Goal: Check status: Check status

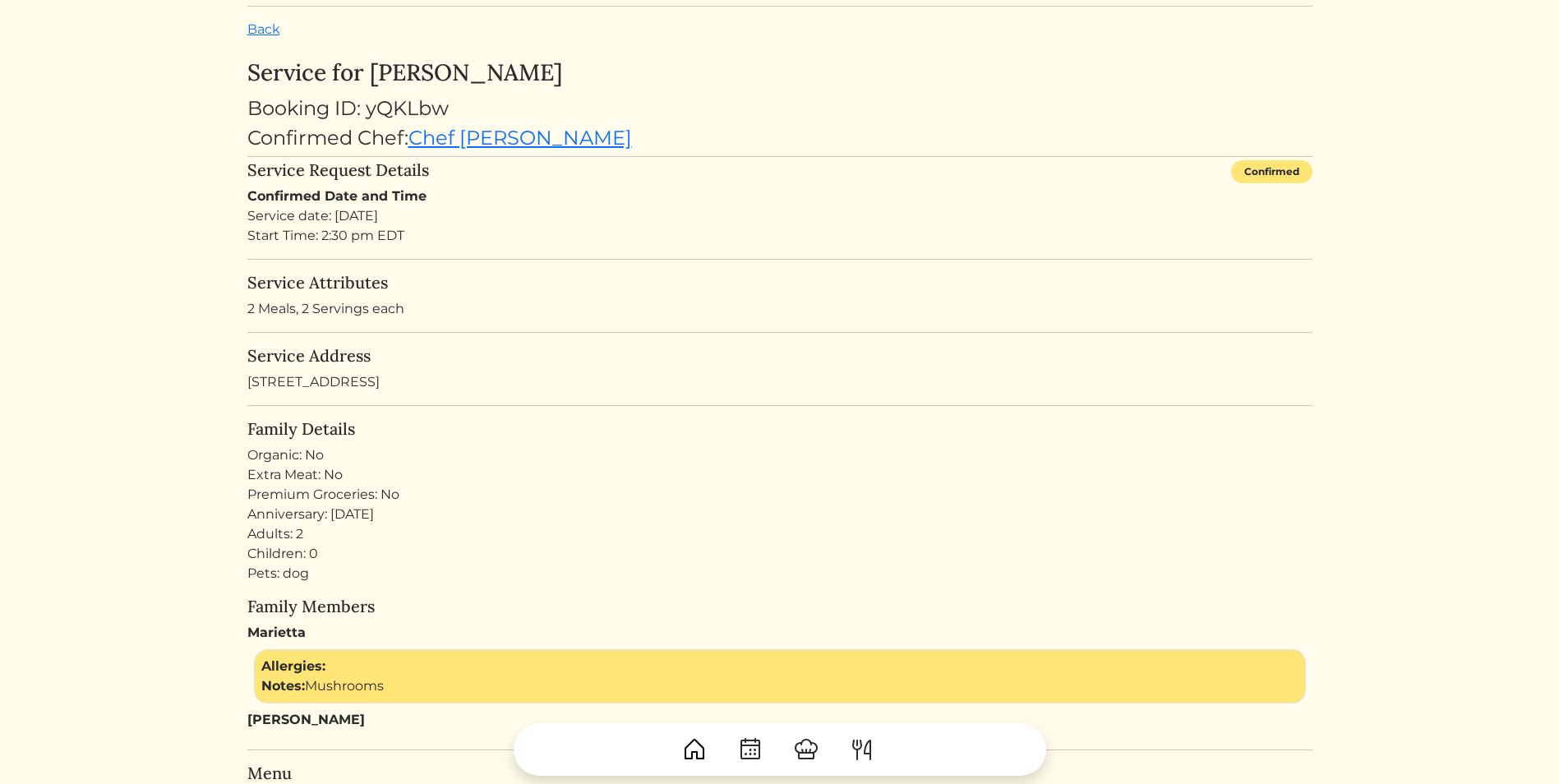
scroll to position [36, 0]
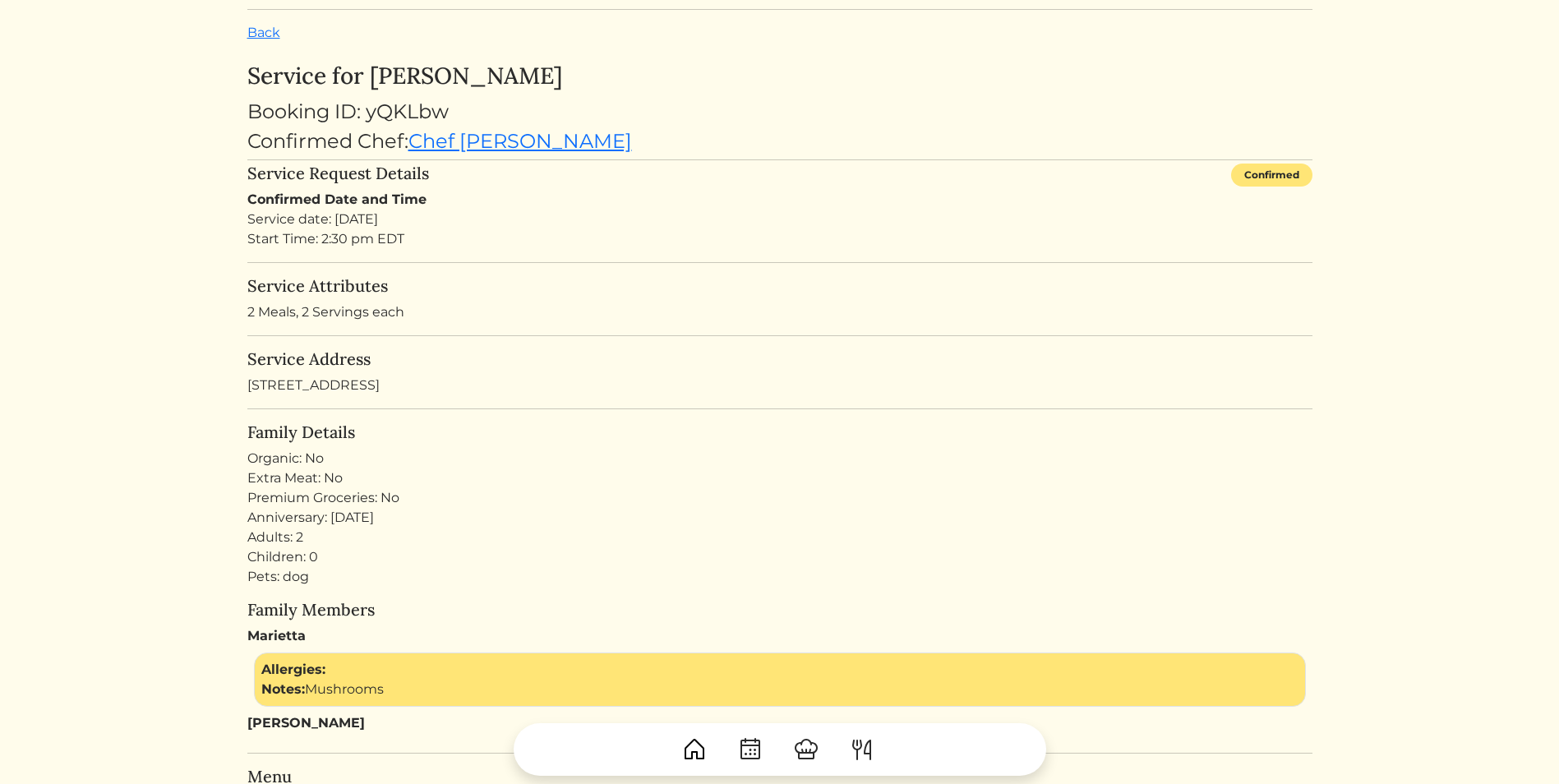
click at [863, 747] on img at bounding box center [862, 749] width 27 height 27
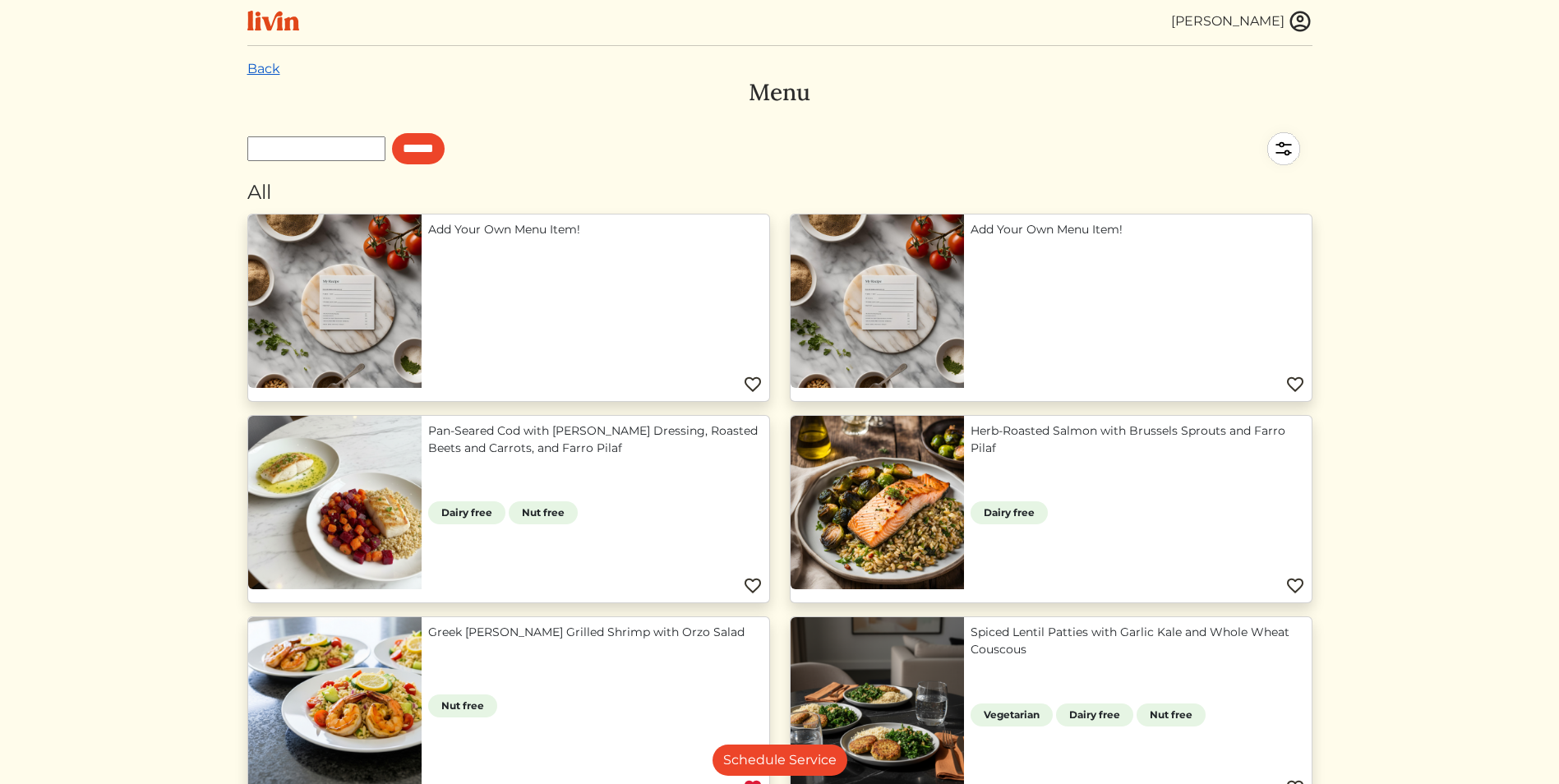
click at [261, 70] on link "Back" at bounding box center [264, 69] width 33 height 15
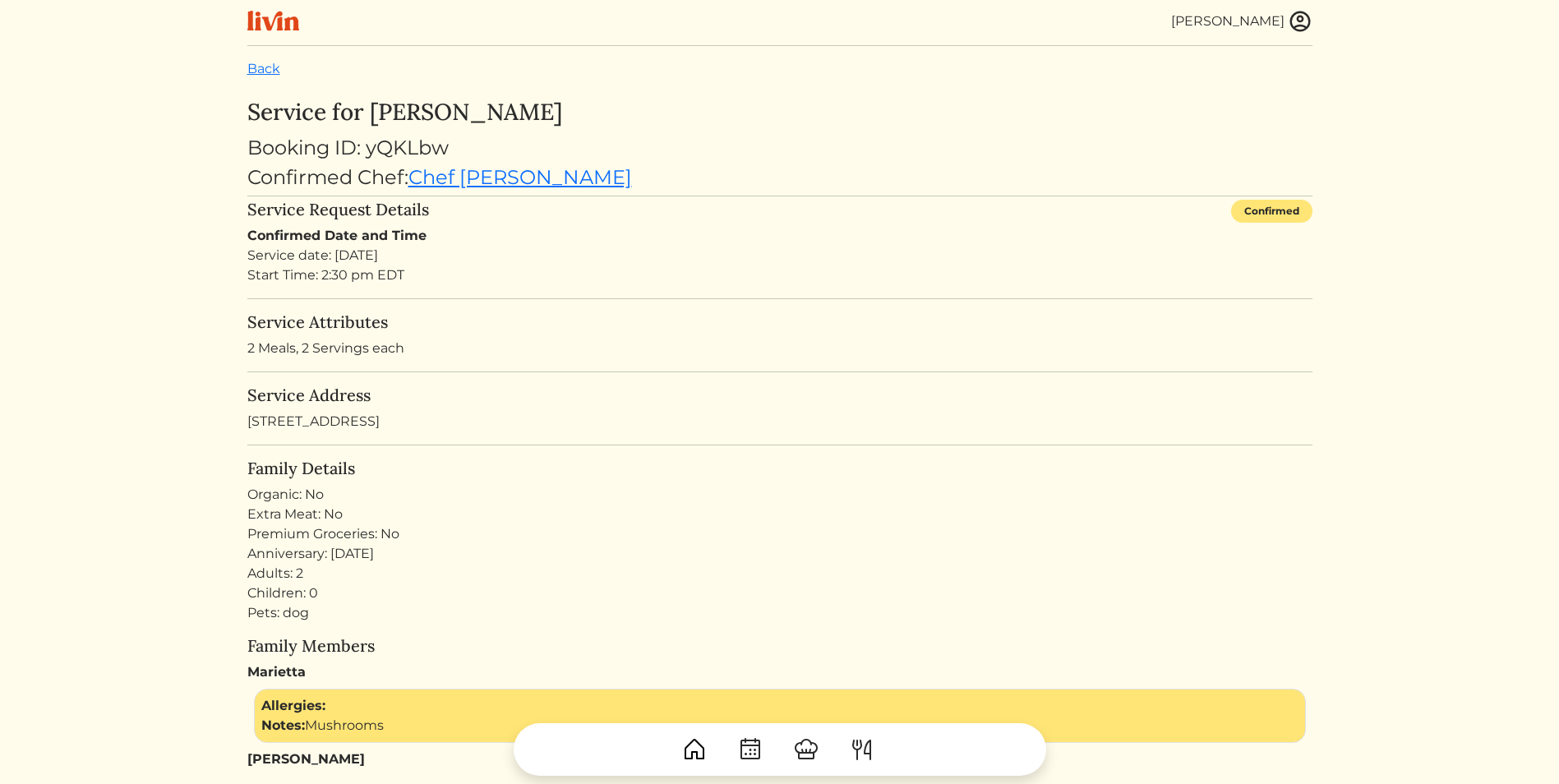
click at [1298, 18] on img at bounding box center [1299, 21] width 25 height 25
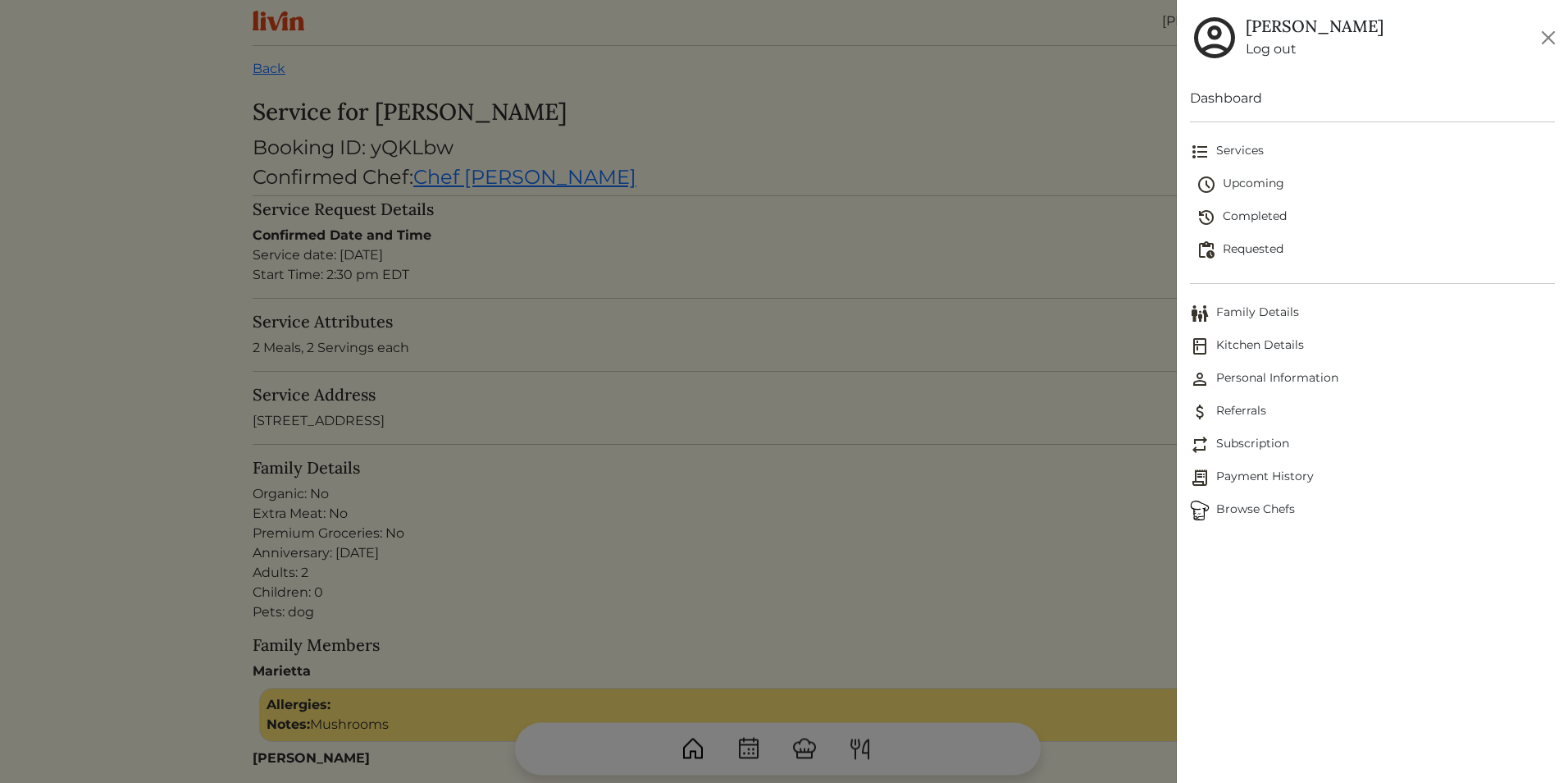
click at [1239, 186] on span "Upcoming" at bounding box center [1376, 185] width 359 height 20
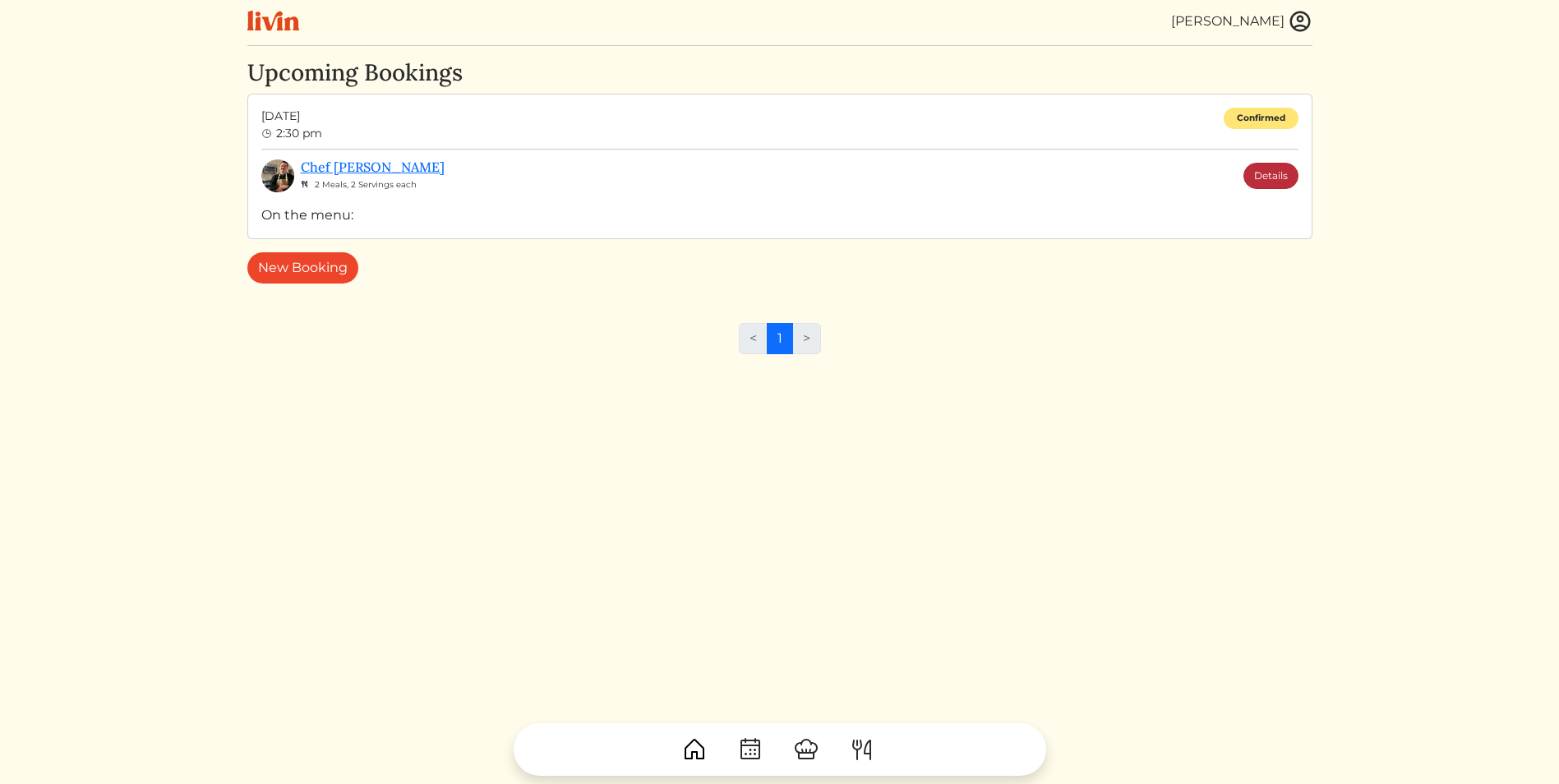
click at [1264, 176] on link "Details" at bounding box center [1271, 175] width 55 height 27
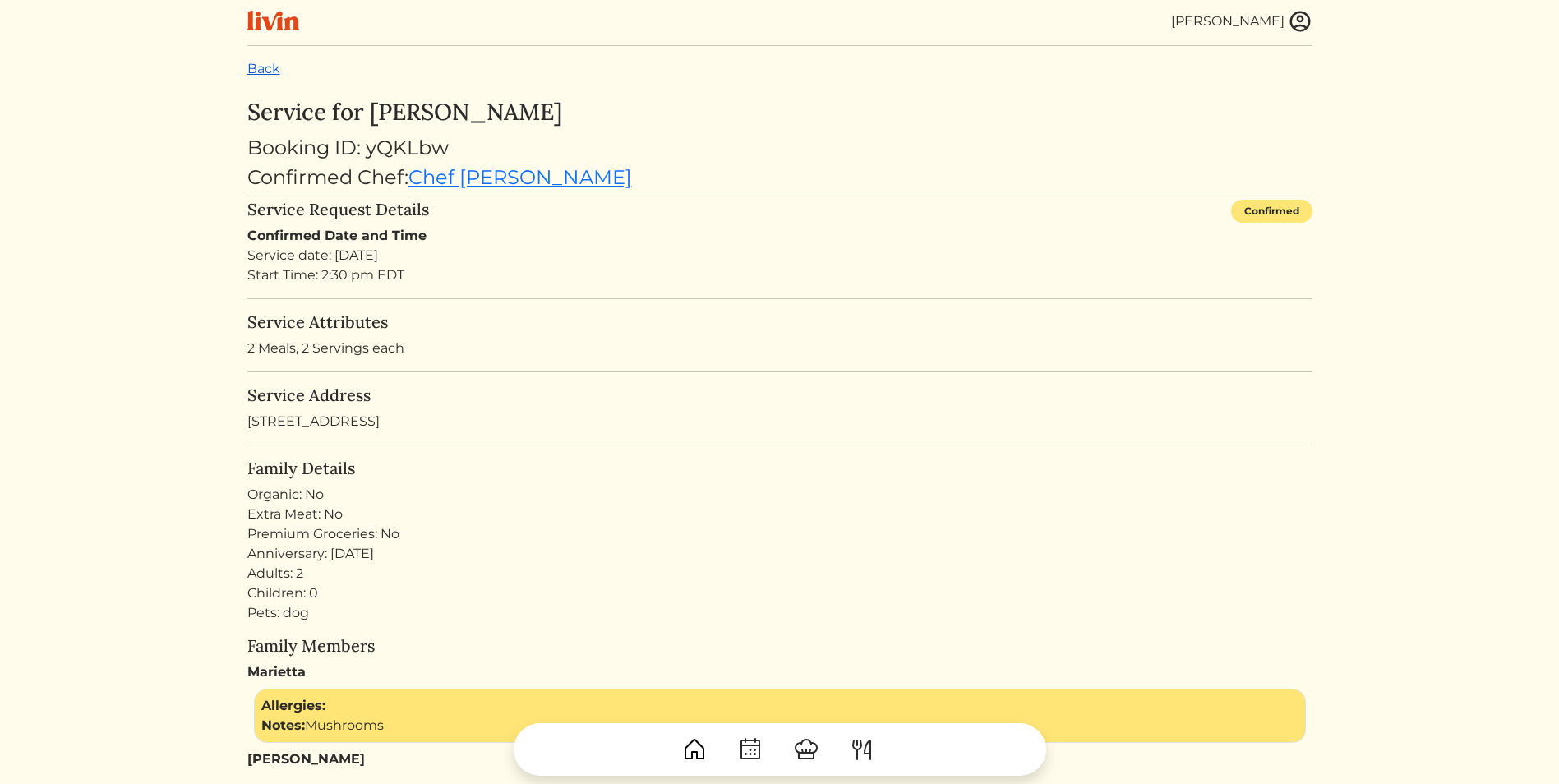
click at [263, 65] on link "Back" at bounding box center [264, 69] width 33 height 15
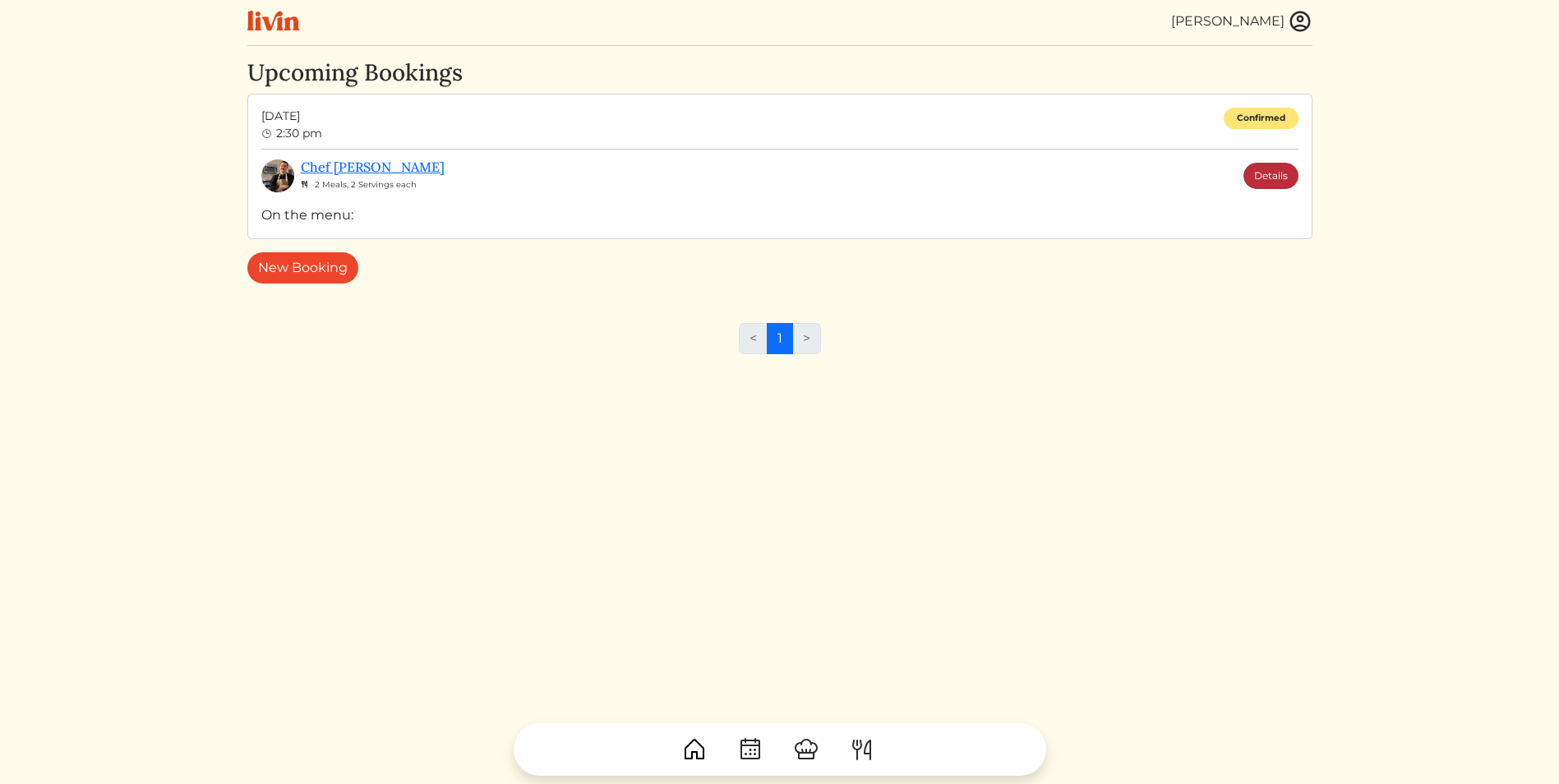
click at [1269, 176] on link "Details" at bounding box center [1271, 175] width 55 height 27
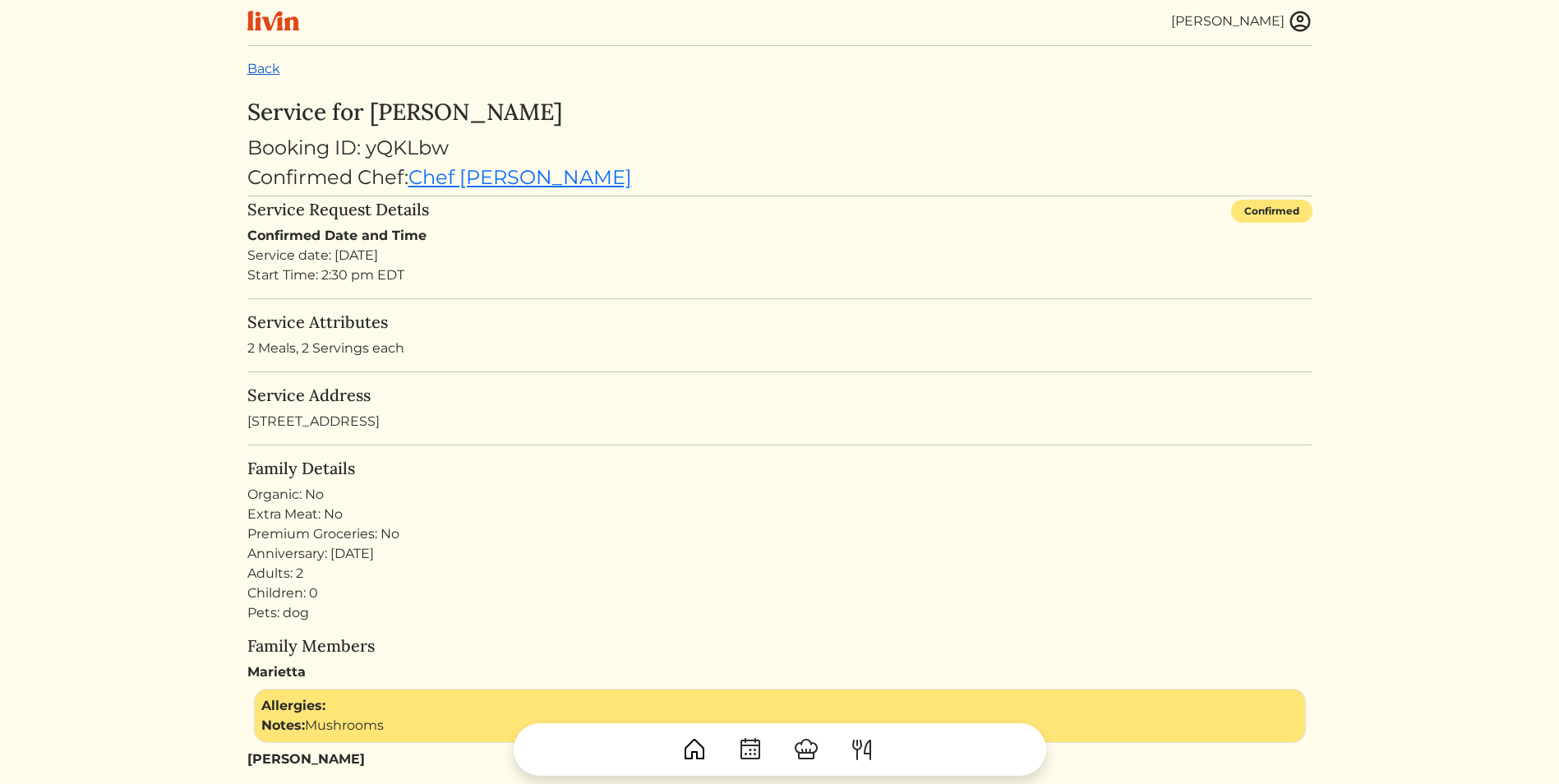
click at [261, 72] on link "Back" at bounding box center [264, 69] width 33 height 15
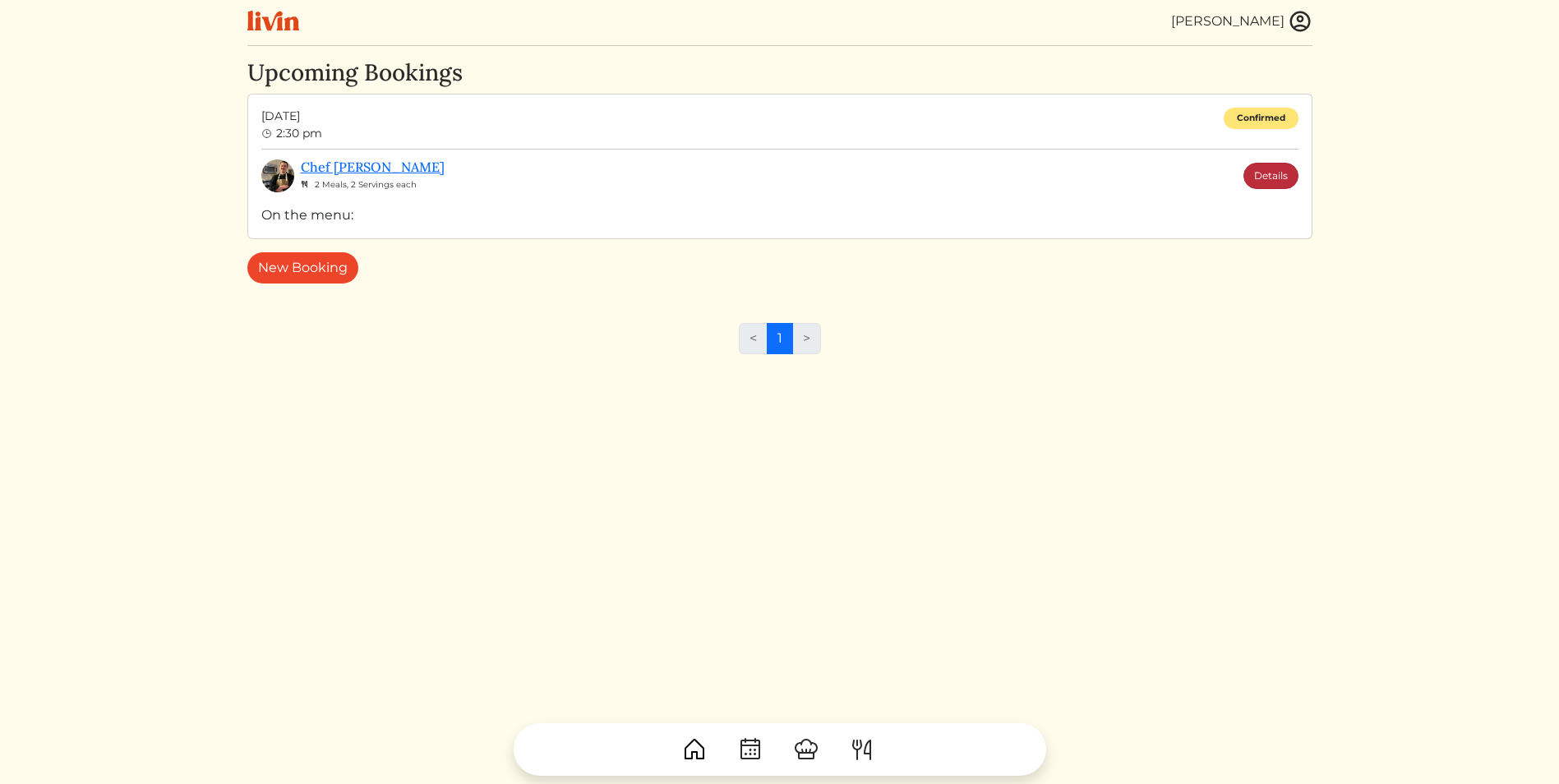
click at [1282, 170] on link "Details" at bounding box center [1271, 175] width 55 height 27
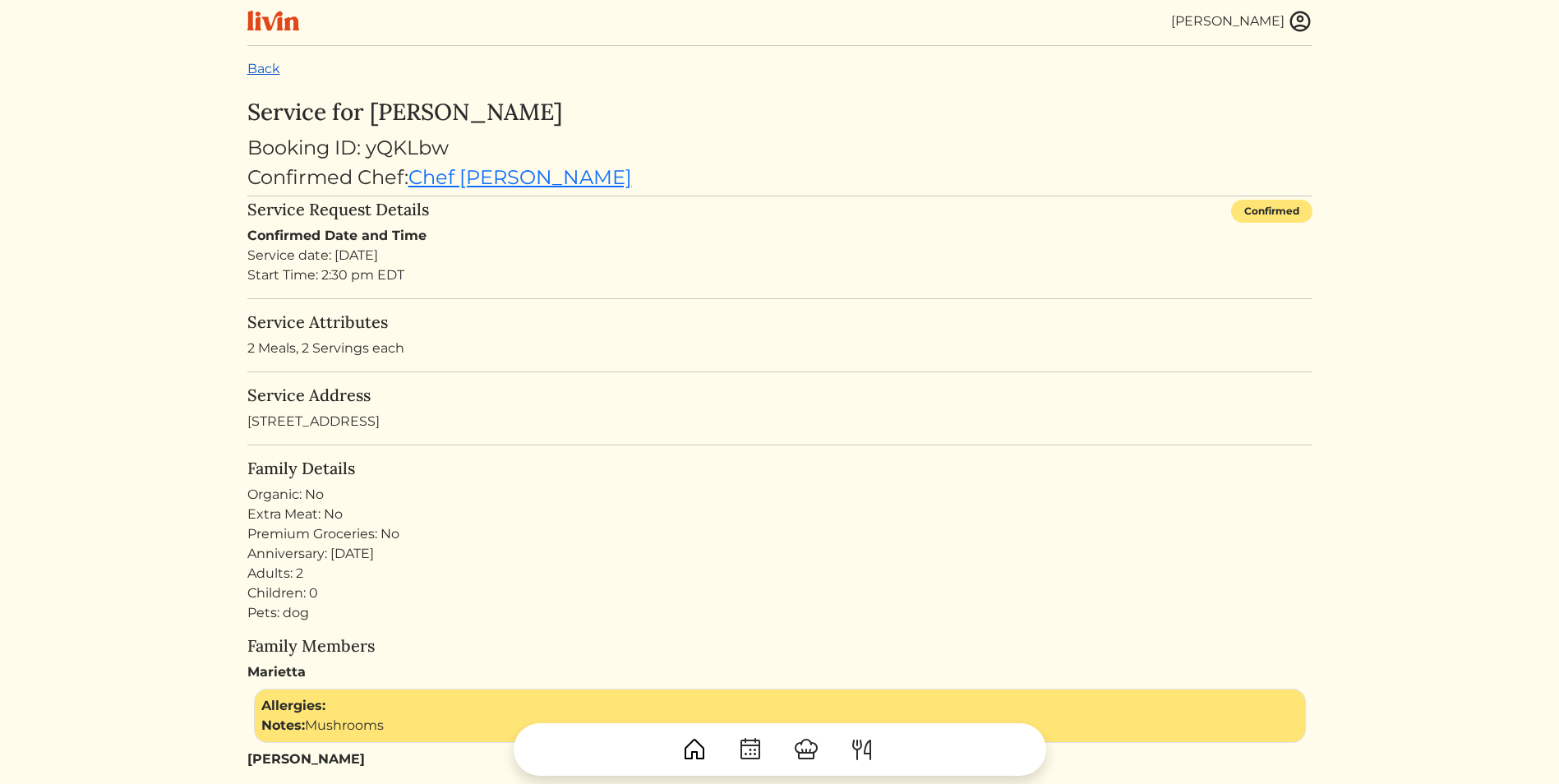
click at [266, 75] on link "Back" at bounding box center [264, 69] width 33 height 15
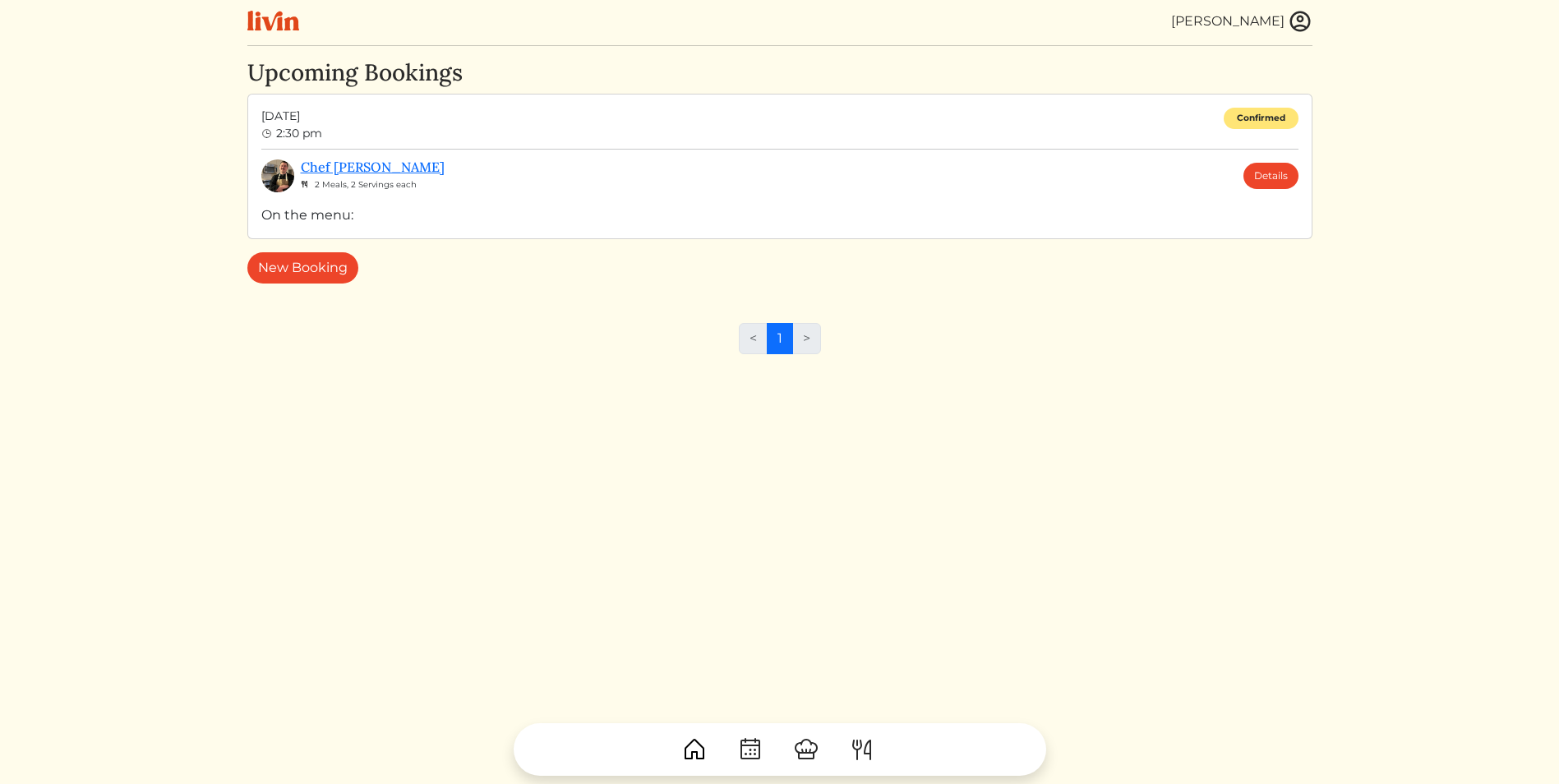
click at [1300, 24] on img at bounding box center [1299, 21] width 25 height 25
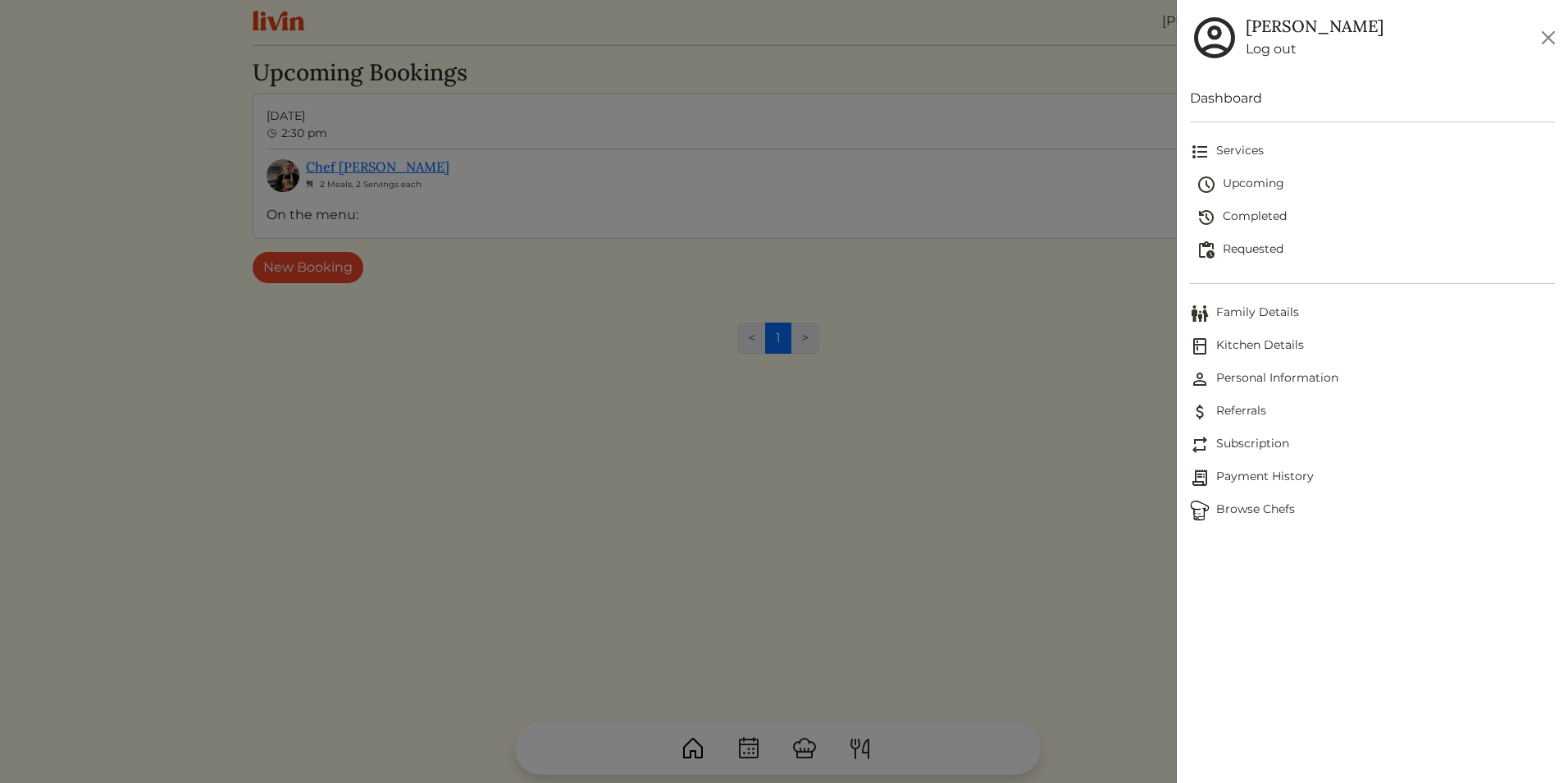
click at [1223, 94] on link "Dashboard" at bounding box center [1372, 98] width 365 height 20
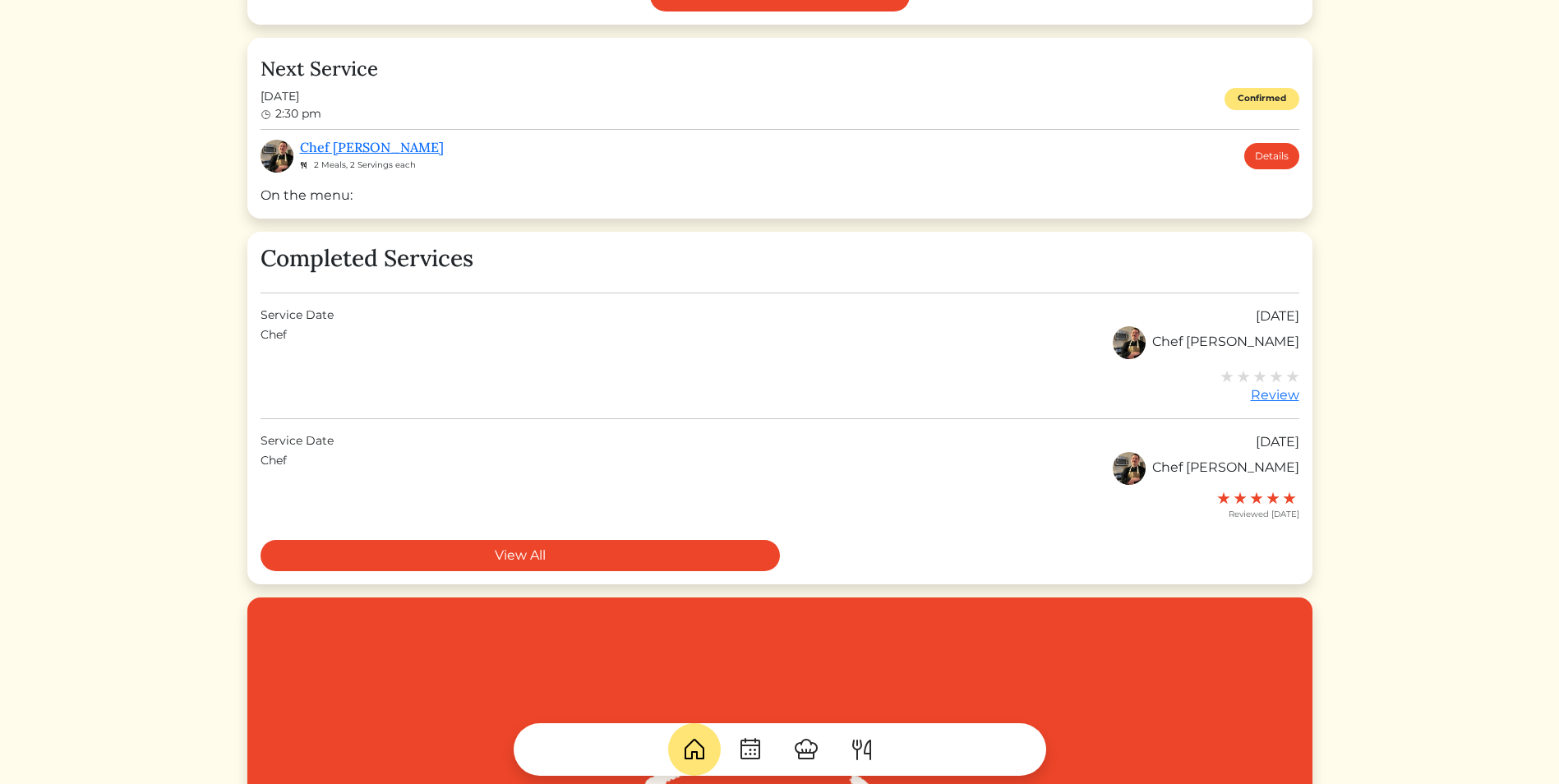
scroll to position [328, 0]
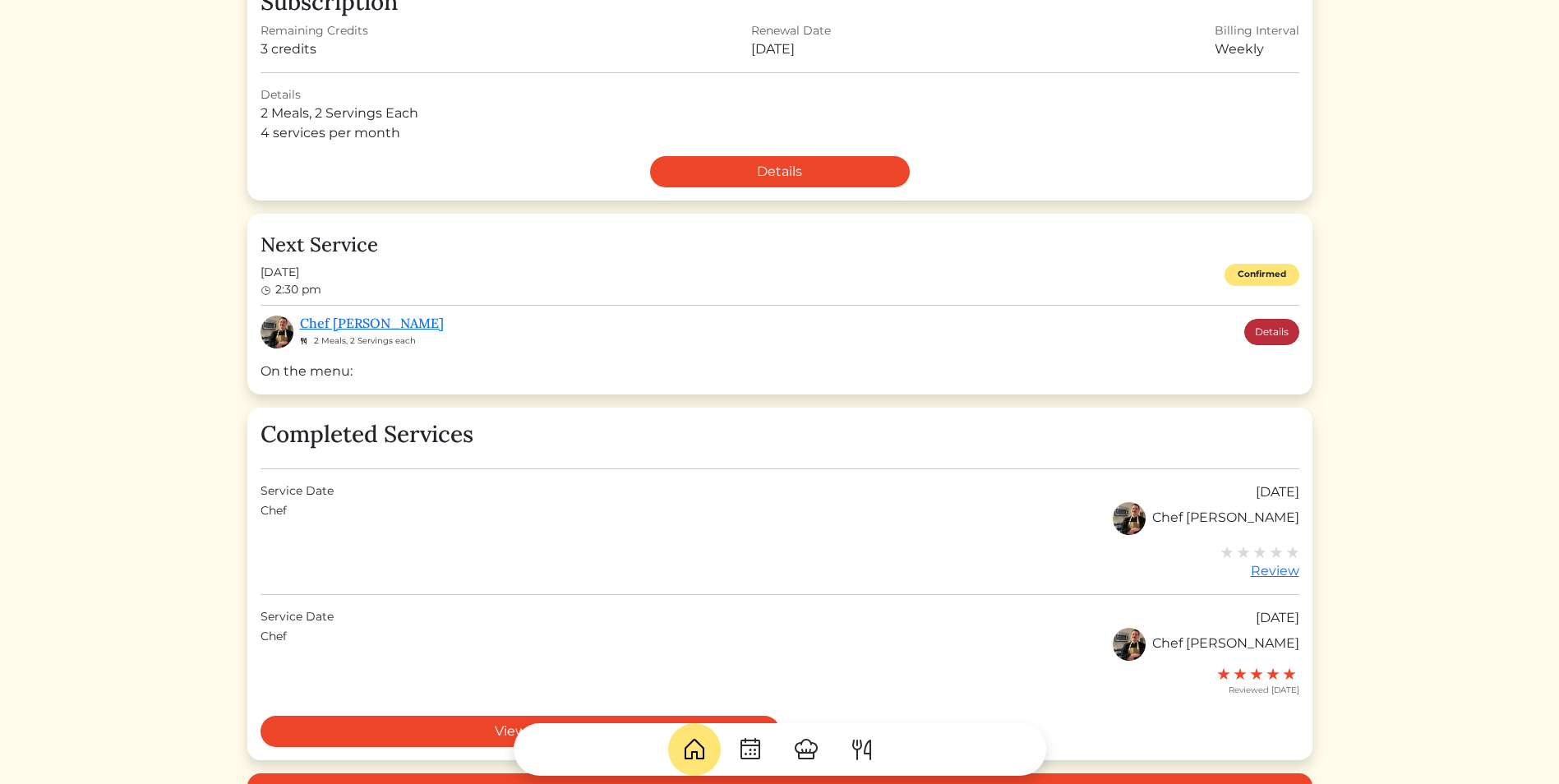
click at [1255, 334] on link "Details" at bounding box center [1272, 332] width 55 height 27
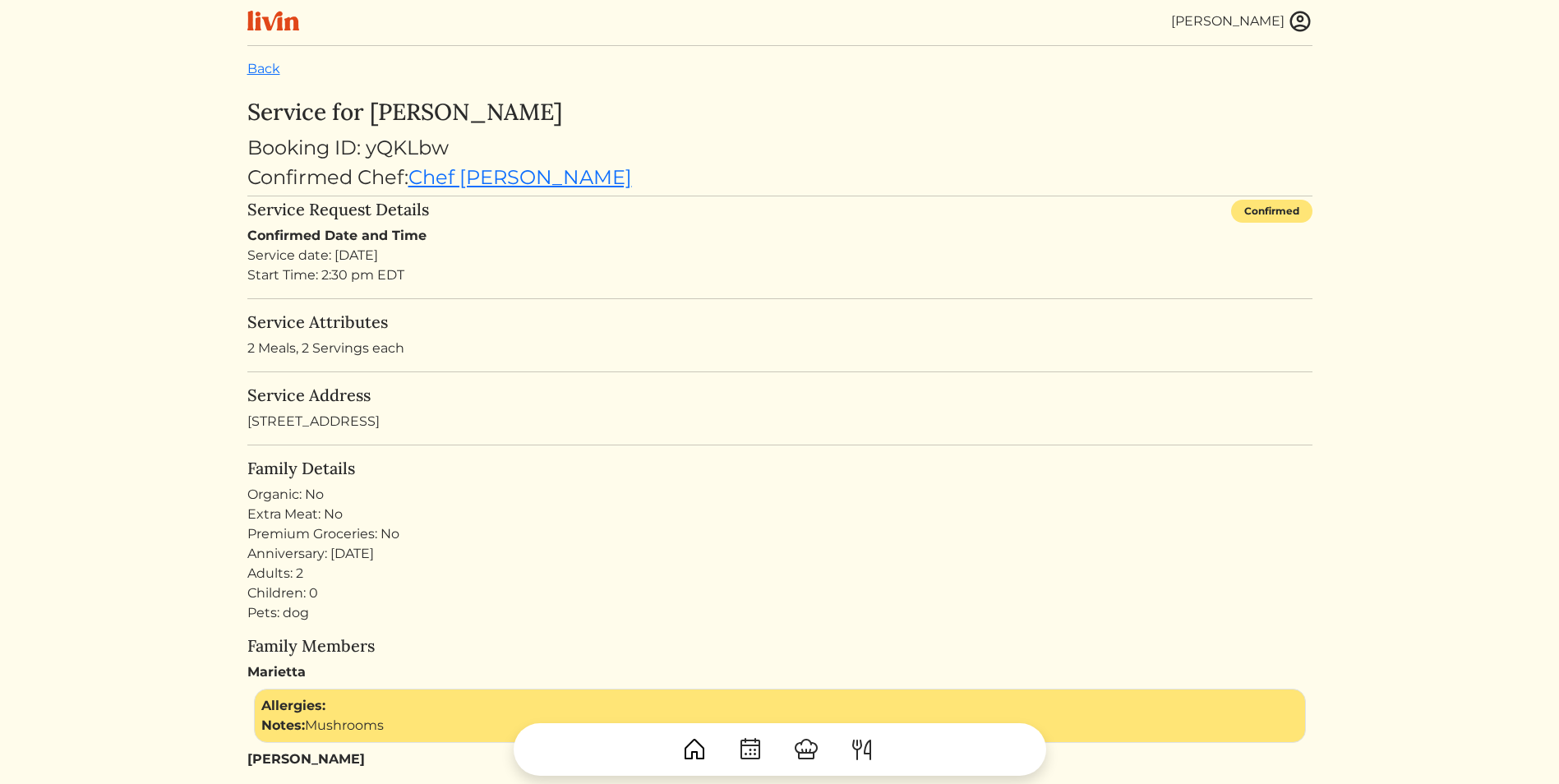
click at [862, 755] on img at bounding box center [862, 749] width 27 height 27
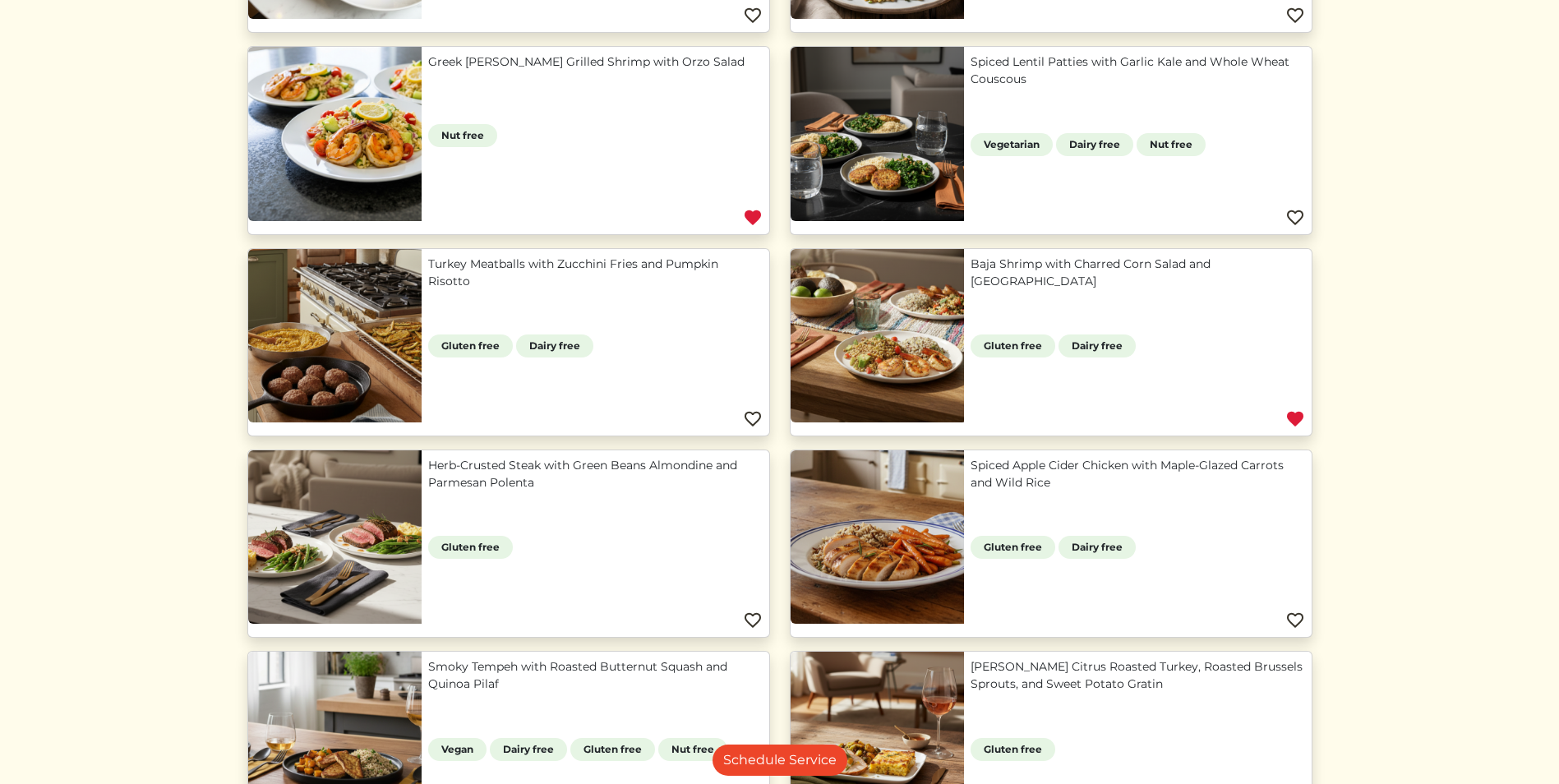
scroll to position [575, 0]
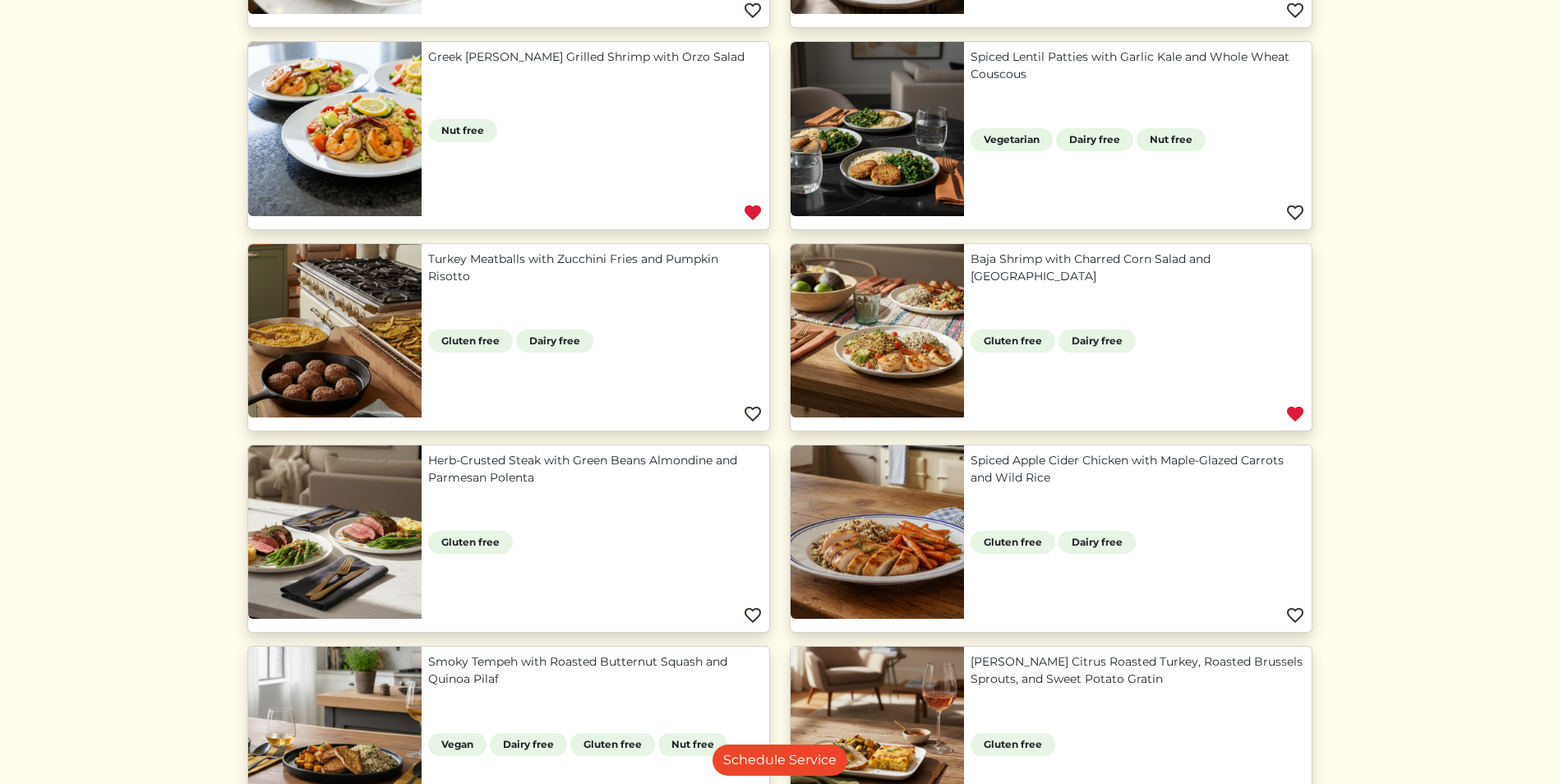
click at [1296, 410] on img at bounding box center [1295, 413] width 20 height 20
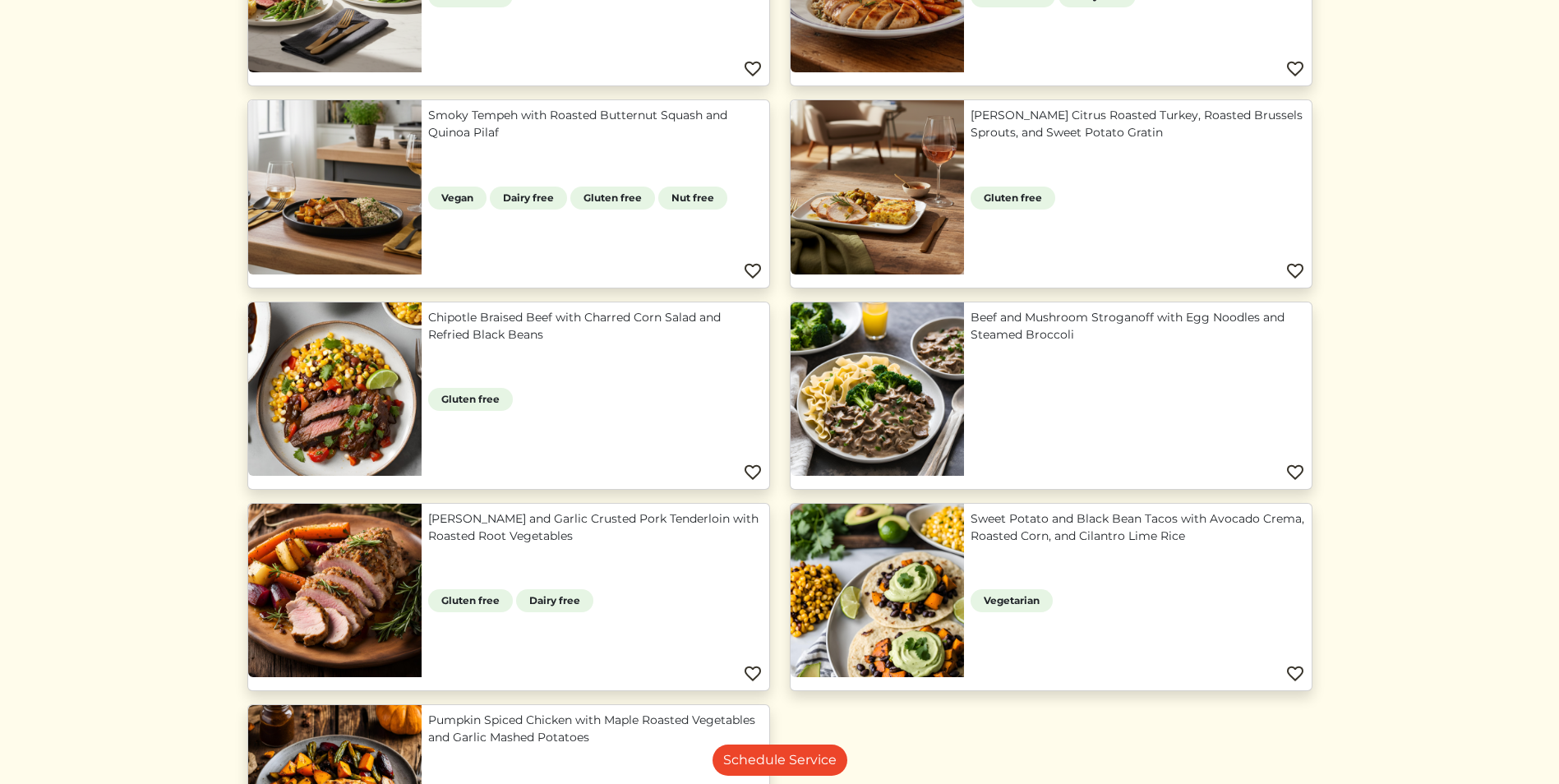
scroll to position [1150, 0]
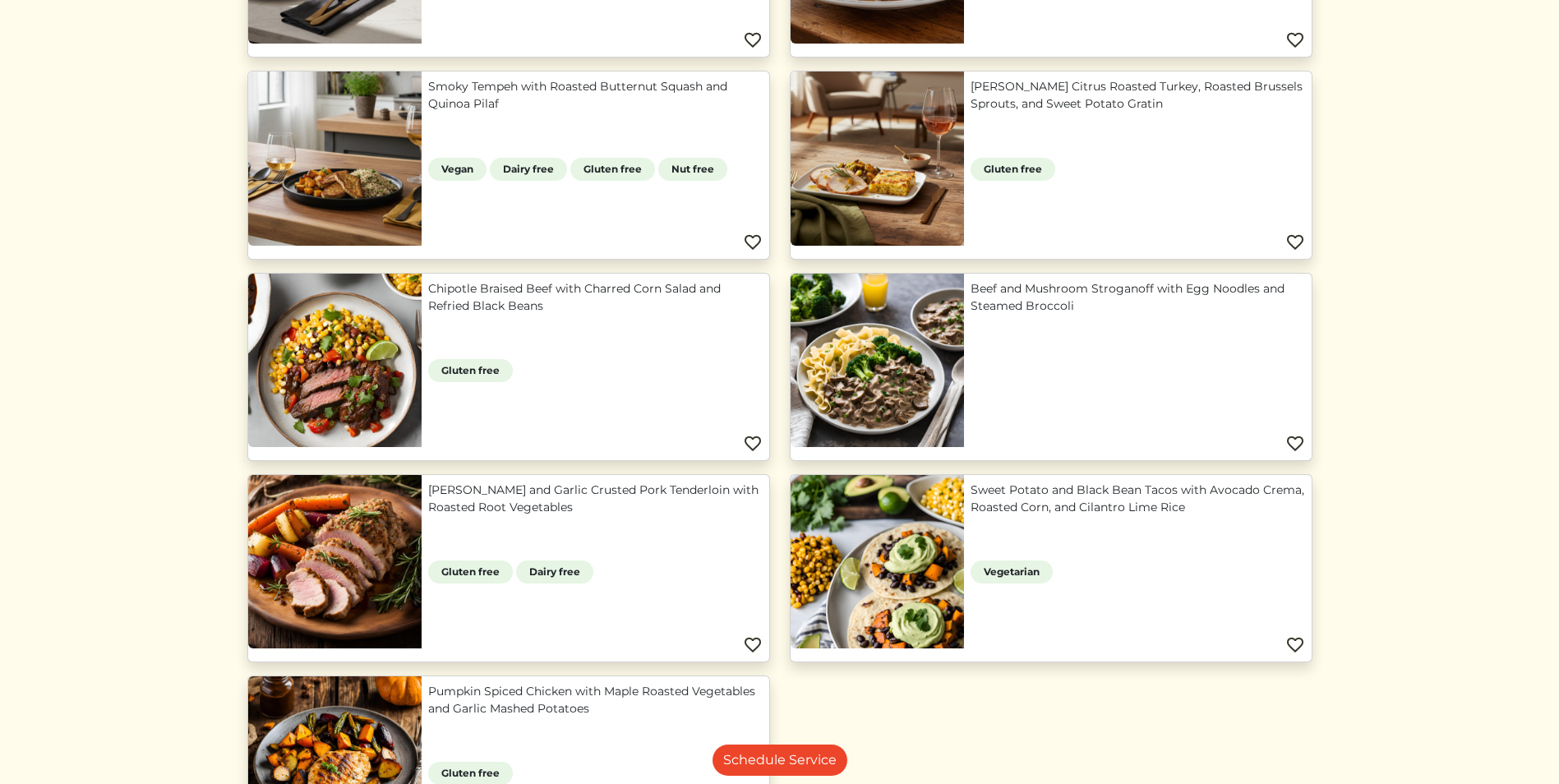
click at [754, 645] on img at bounding box center [752, 645] width 20 height 20
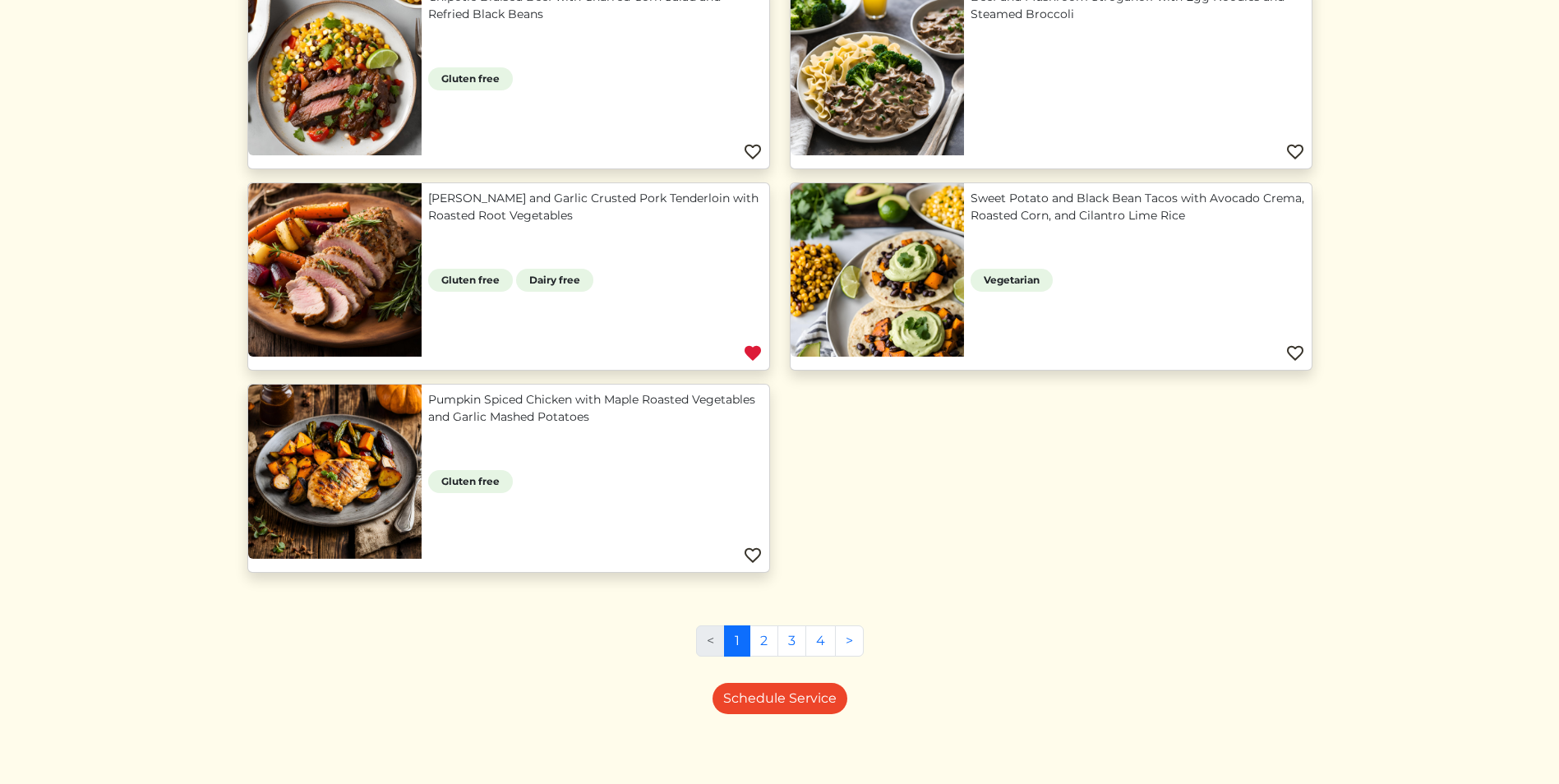
scroll to position [1444, 0]
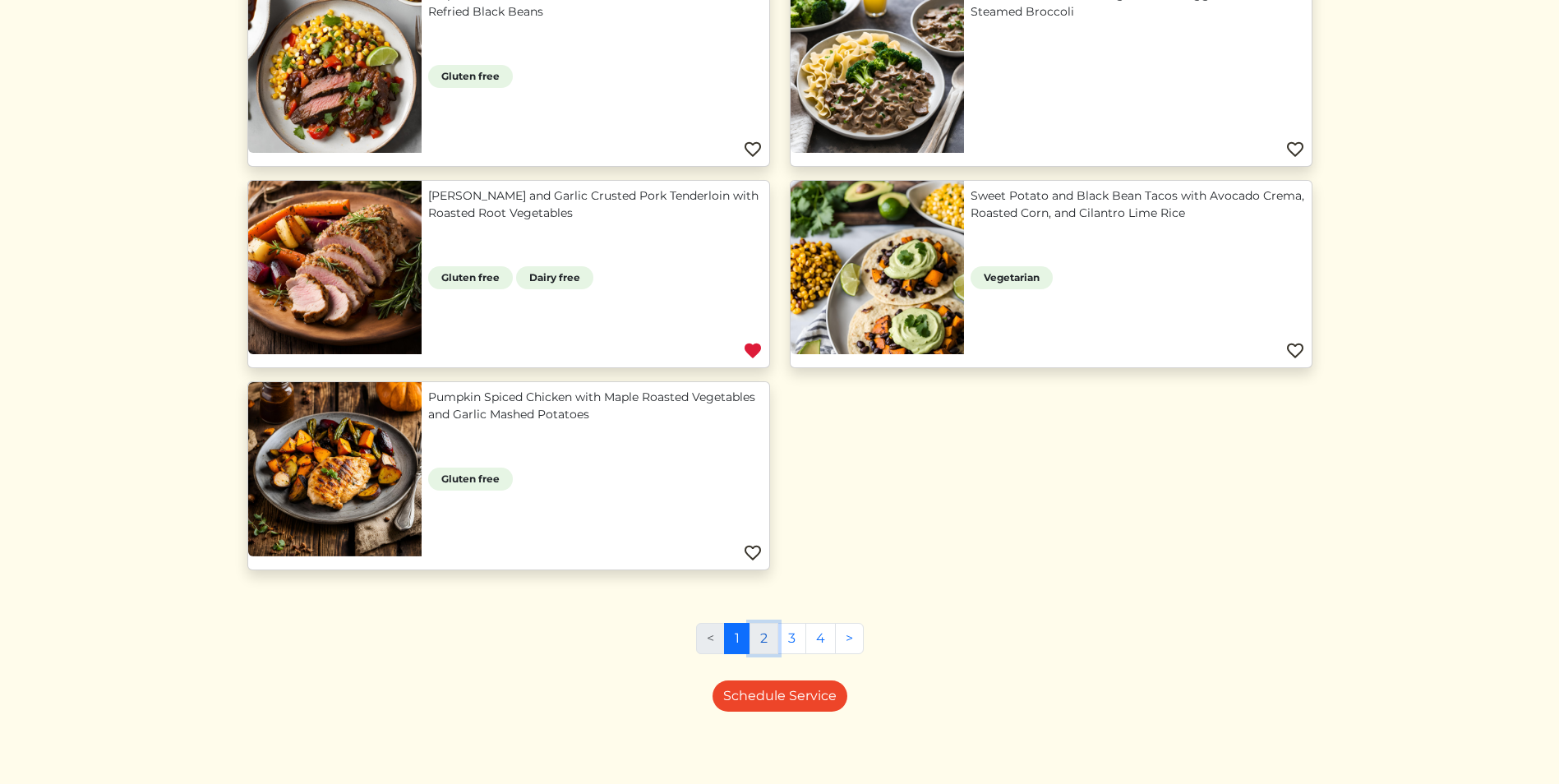
click at [761, 639] on link "2" at bounding box center [764, 638] width 28 height 31
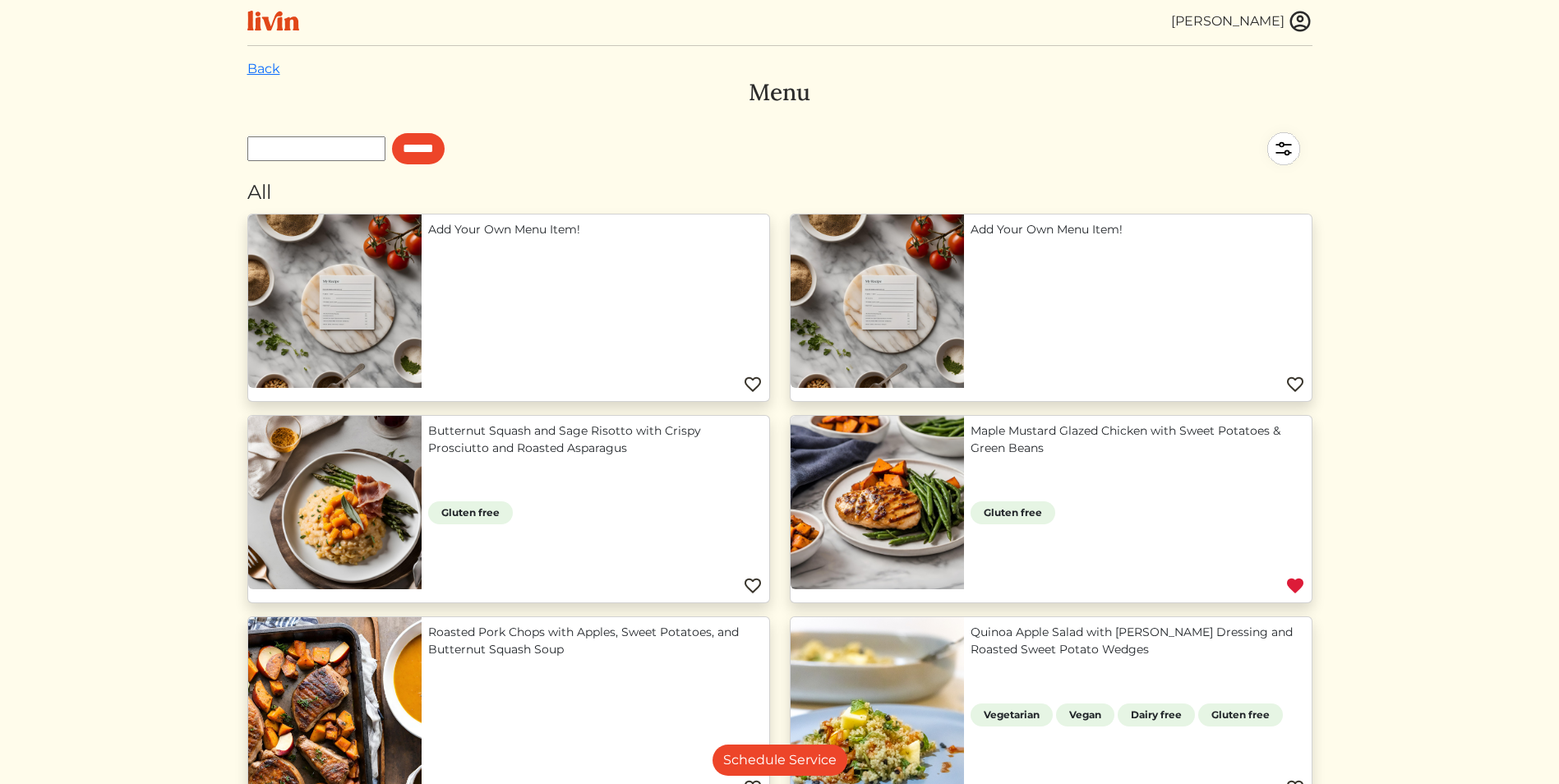
click at [271, 22] on img at bounding box center [273, 21] width 52 height 21
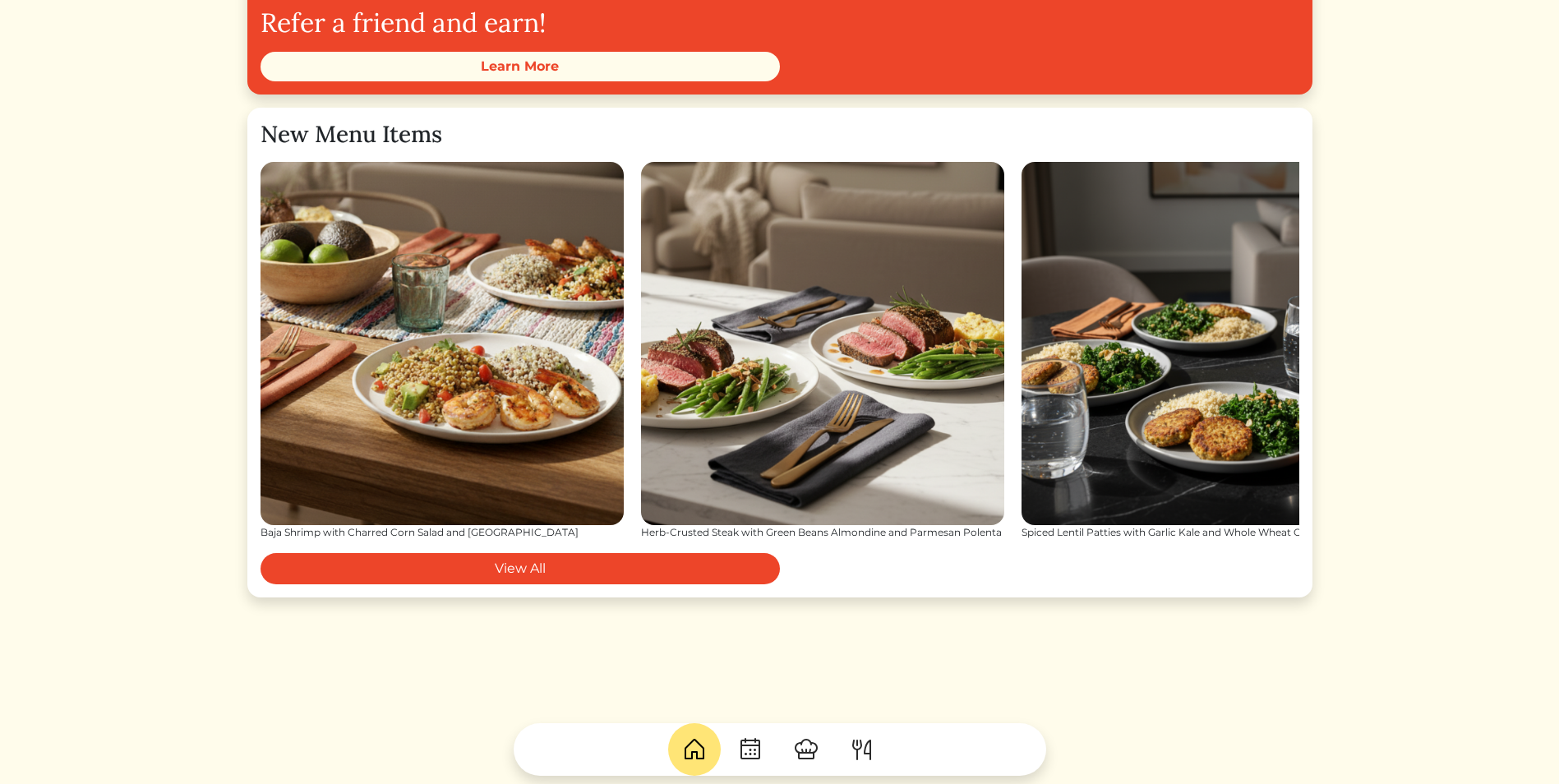
scroll to position [2177, 0]
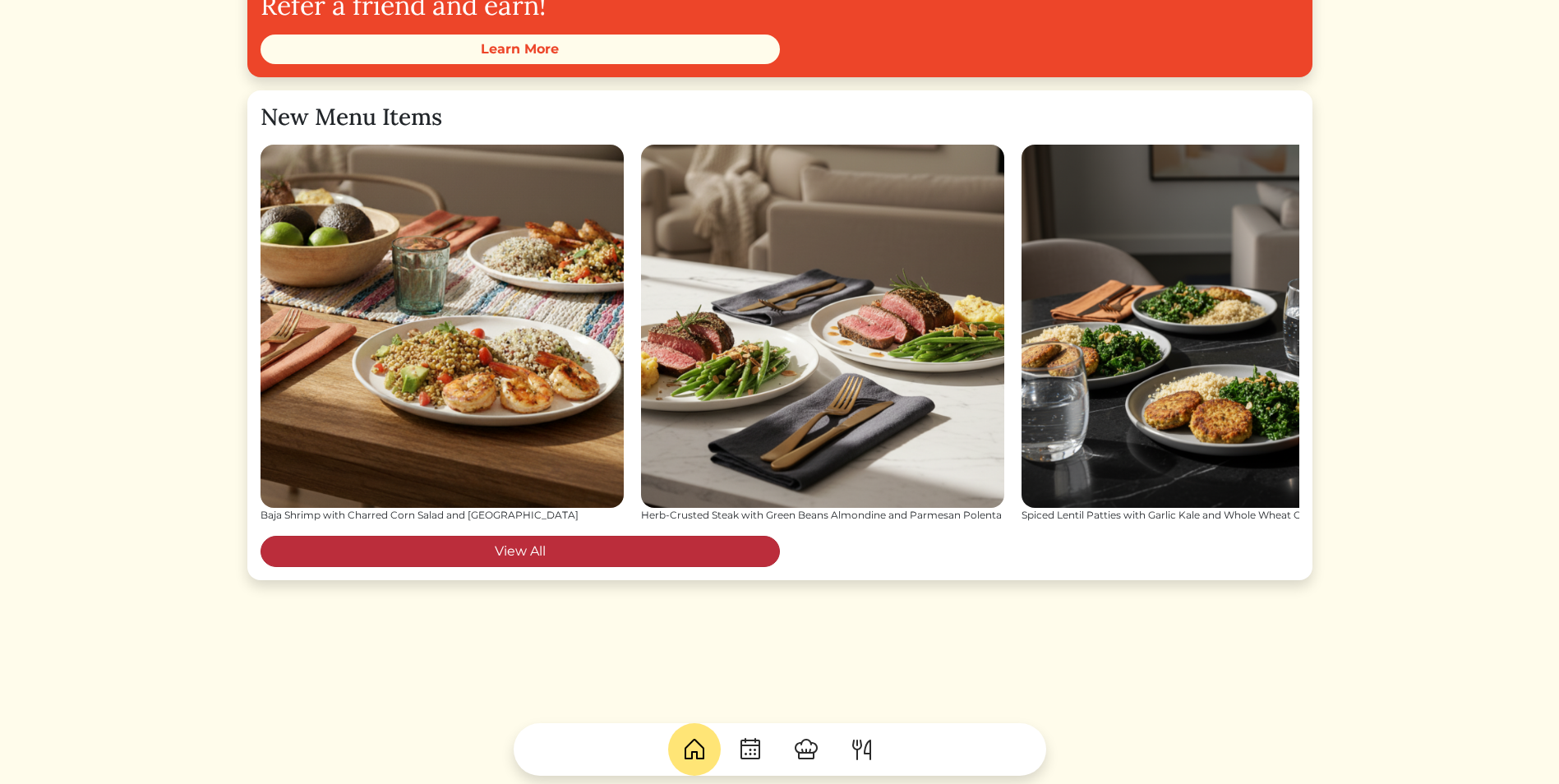
click at [733, 547] on link "View All" at bounding box center [520, 551] width 519 height 31
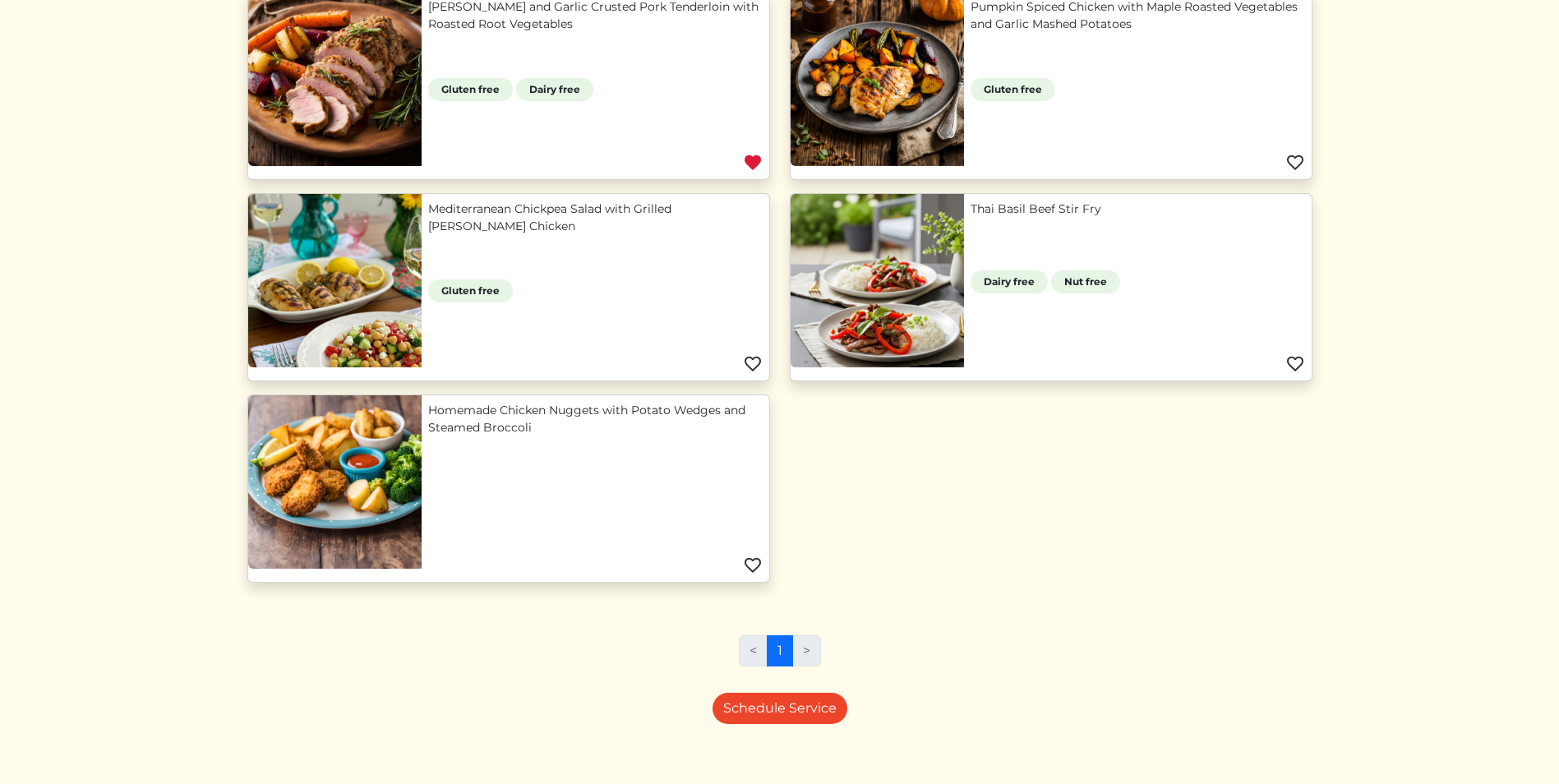
scroll to position [1242, 0]
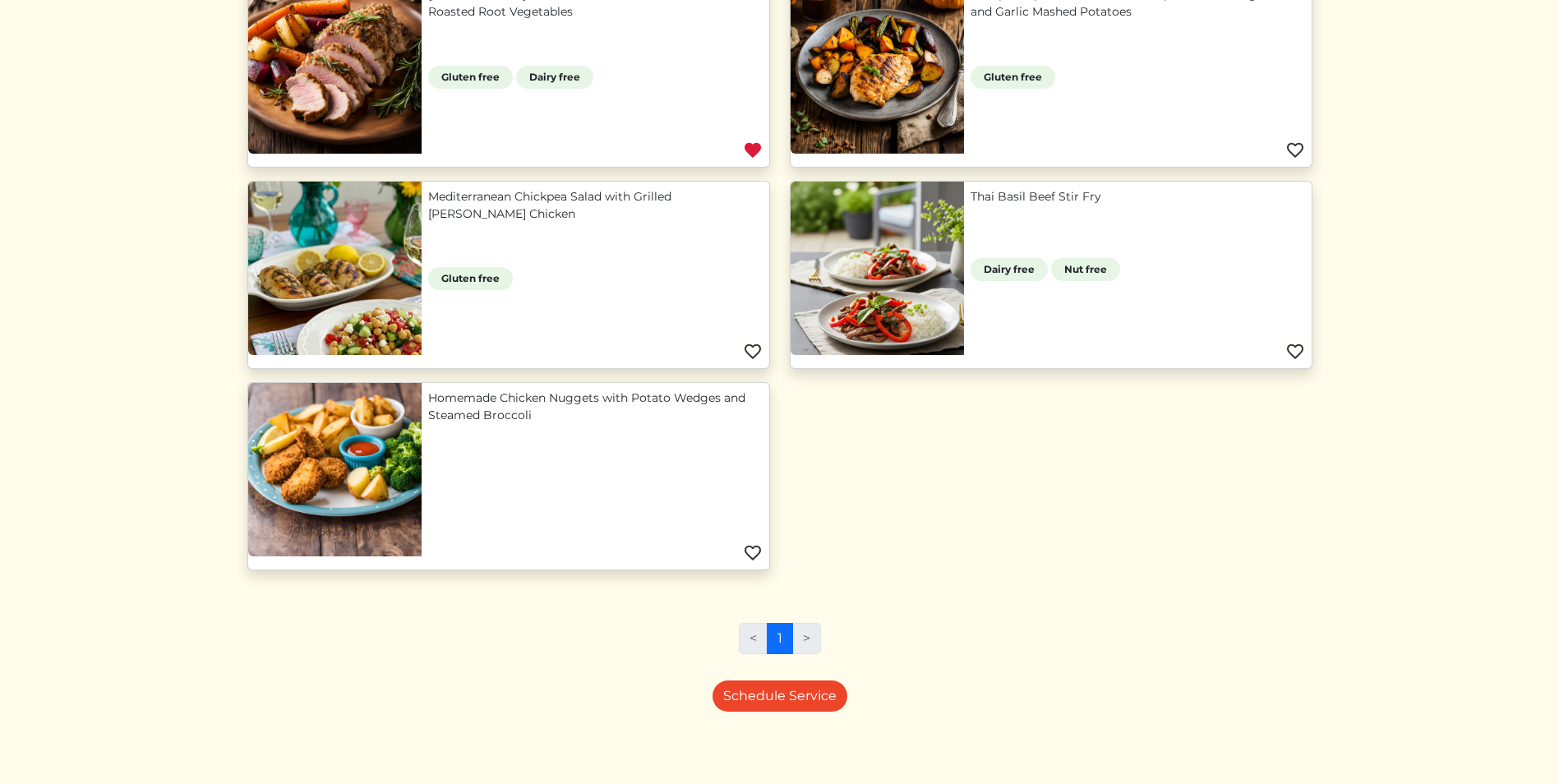
click at [810, 633] on li ">" at bounding box center [807, 638] width 28 height 31
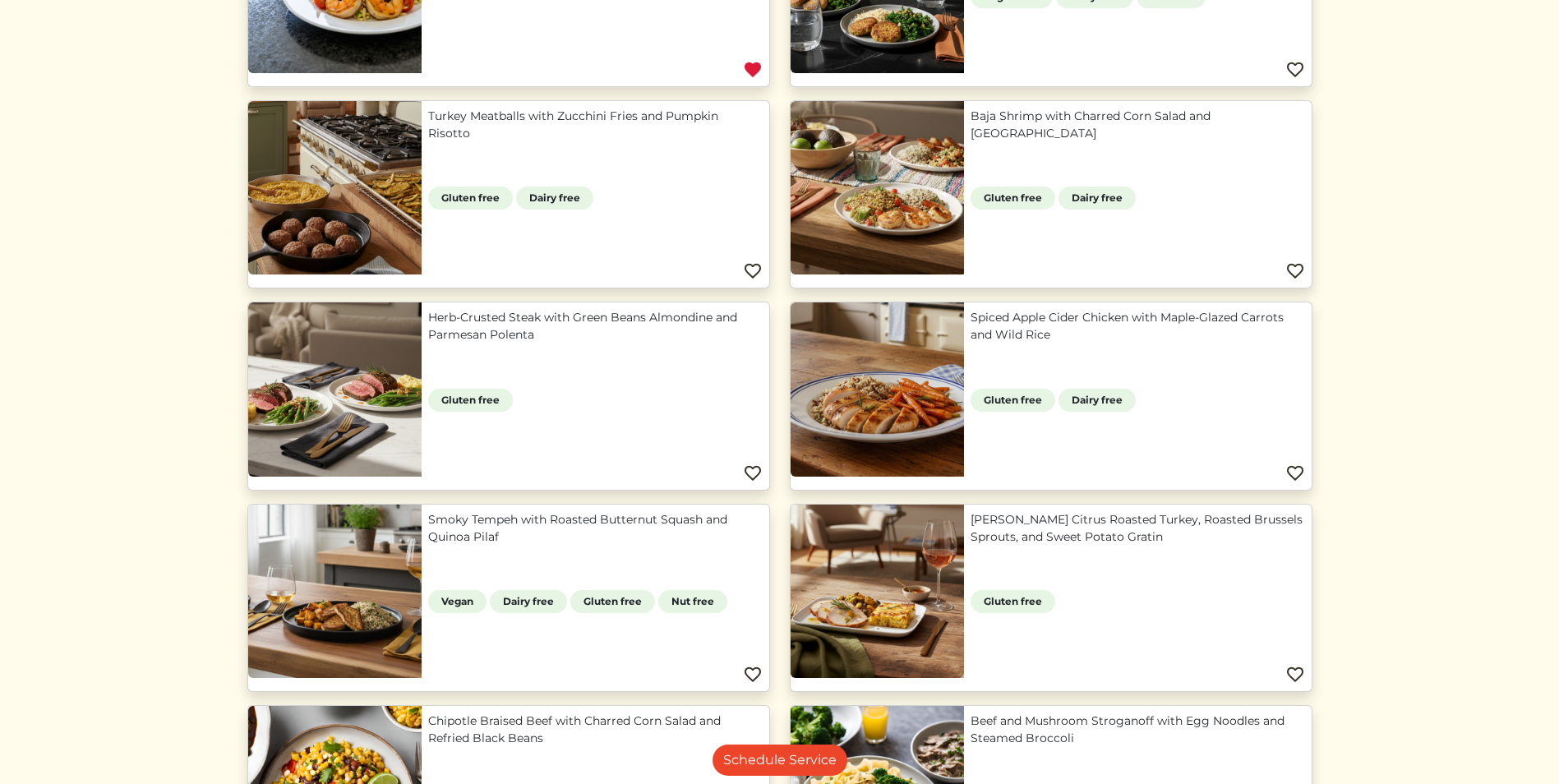
scroll to position [0, 0]
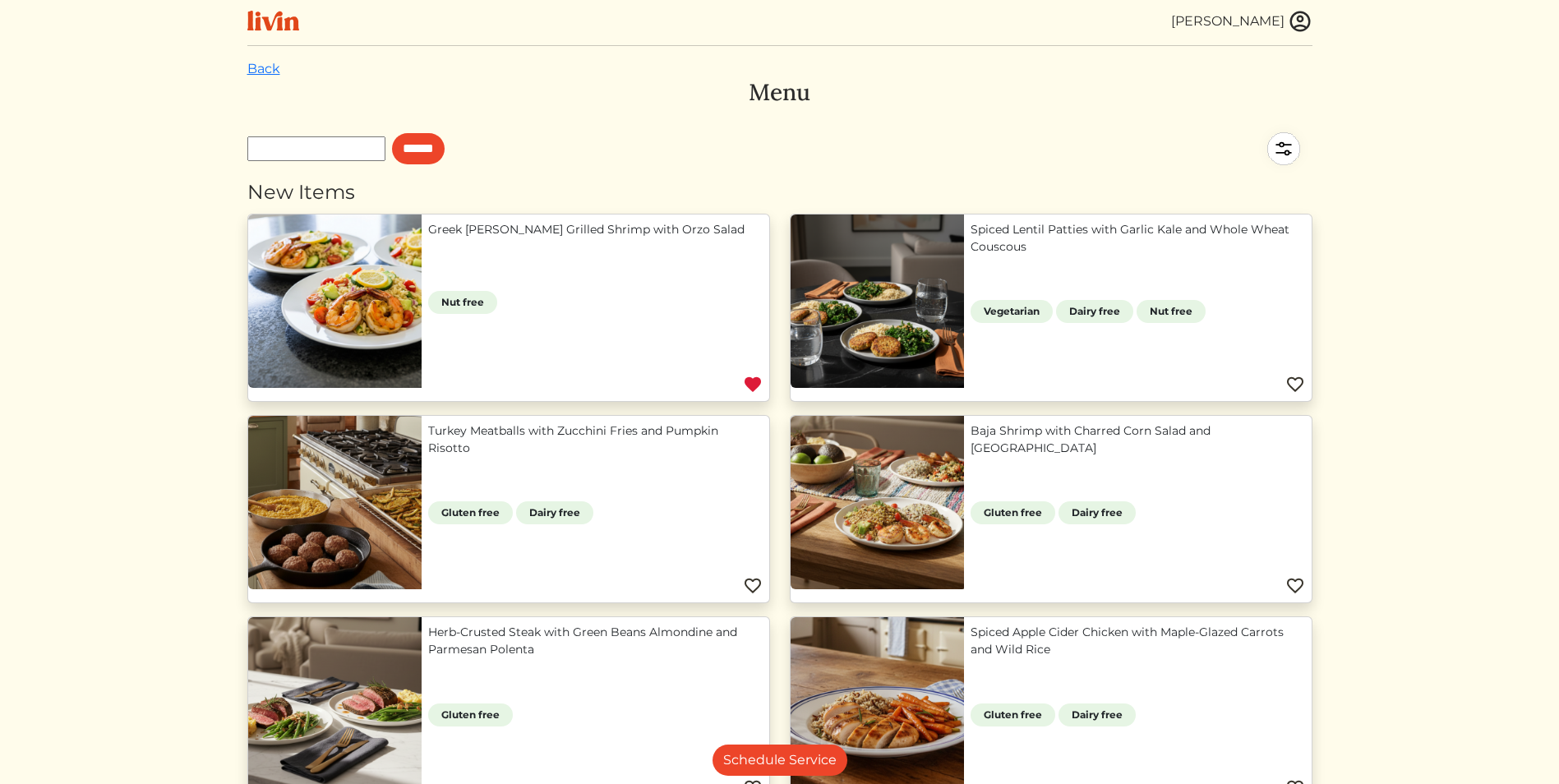
click at [1269, 140] on img at bounding box center [1283, 149] width 58 height 58
click at [290, 20] on img at bounding box center [273, 21] width 52 height 21
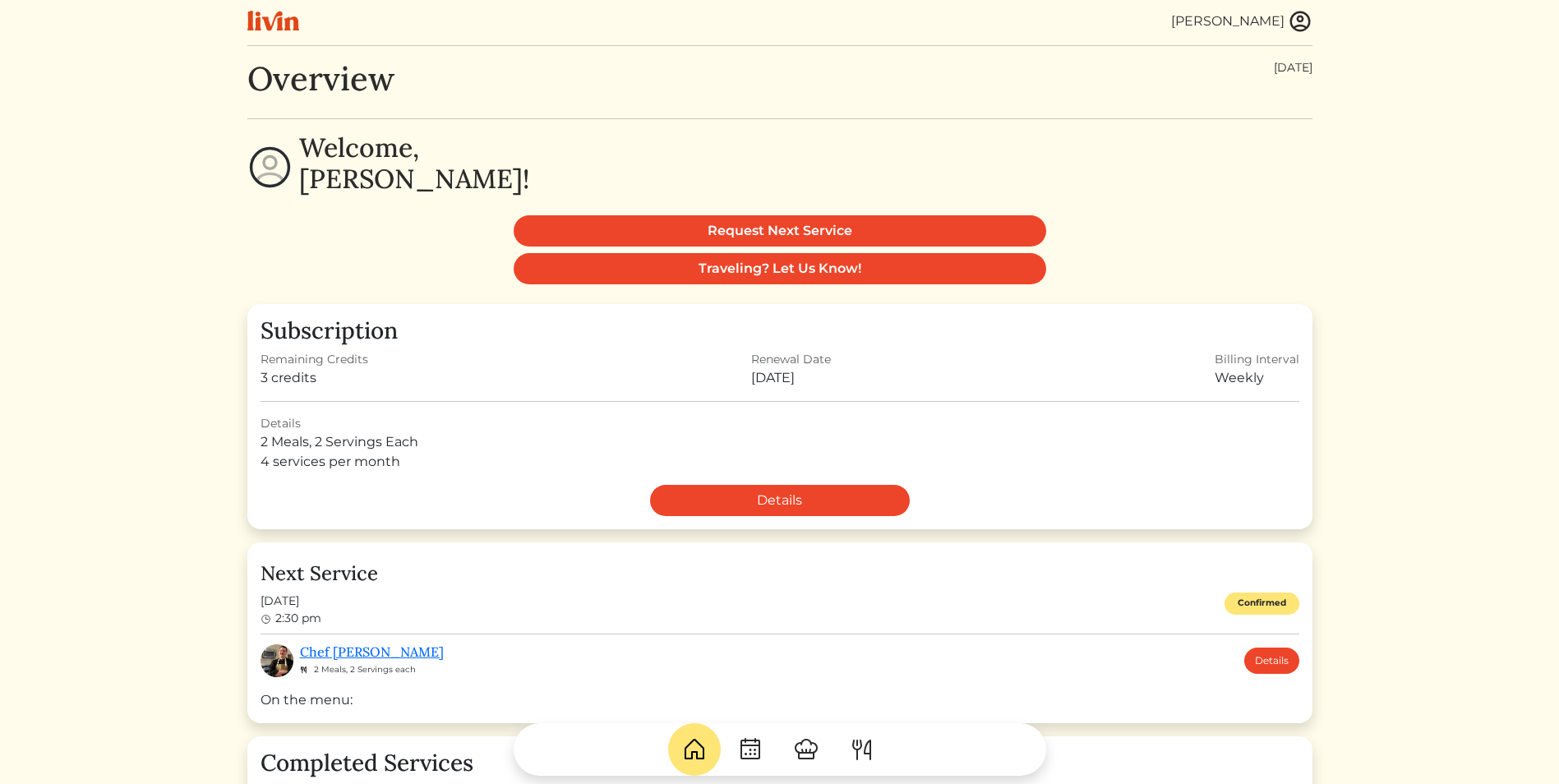
click at [1277, 19] on div "[PERSON_NAME]" at bounding box center [1228, 21] width 114 height 20
click at [1291, 25] on img at bounding box center [1299, 21] width 25 height 25
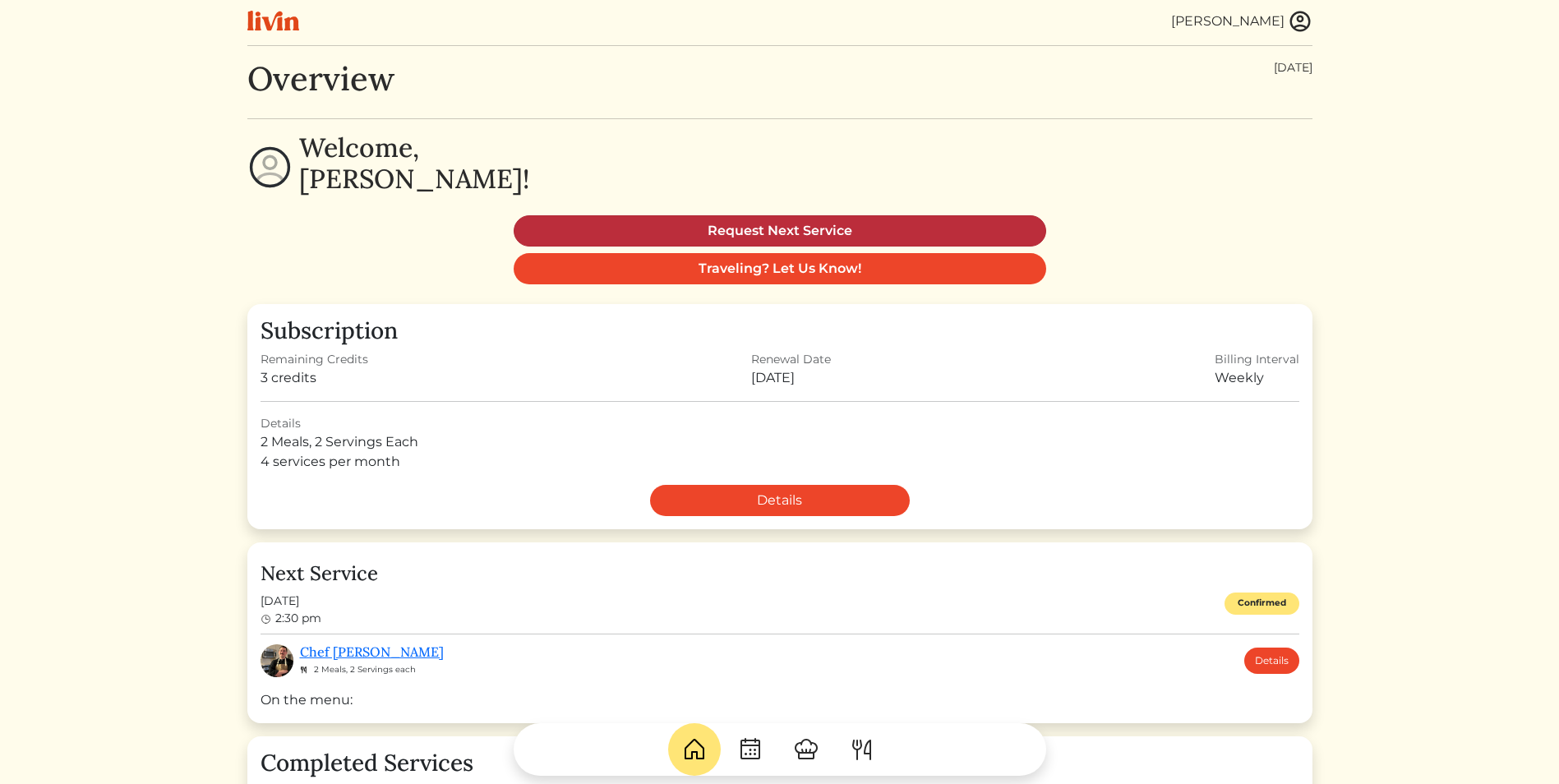
click at [816, 230] on link "Request Next Service" at bounding box center [779, 230] width 532 height 31
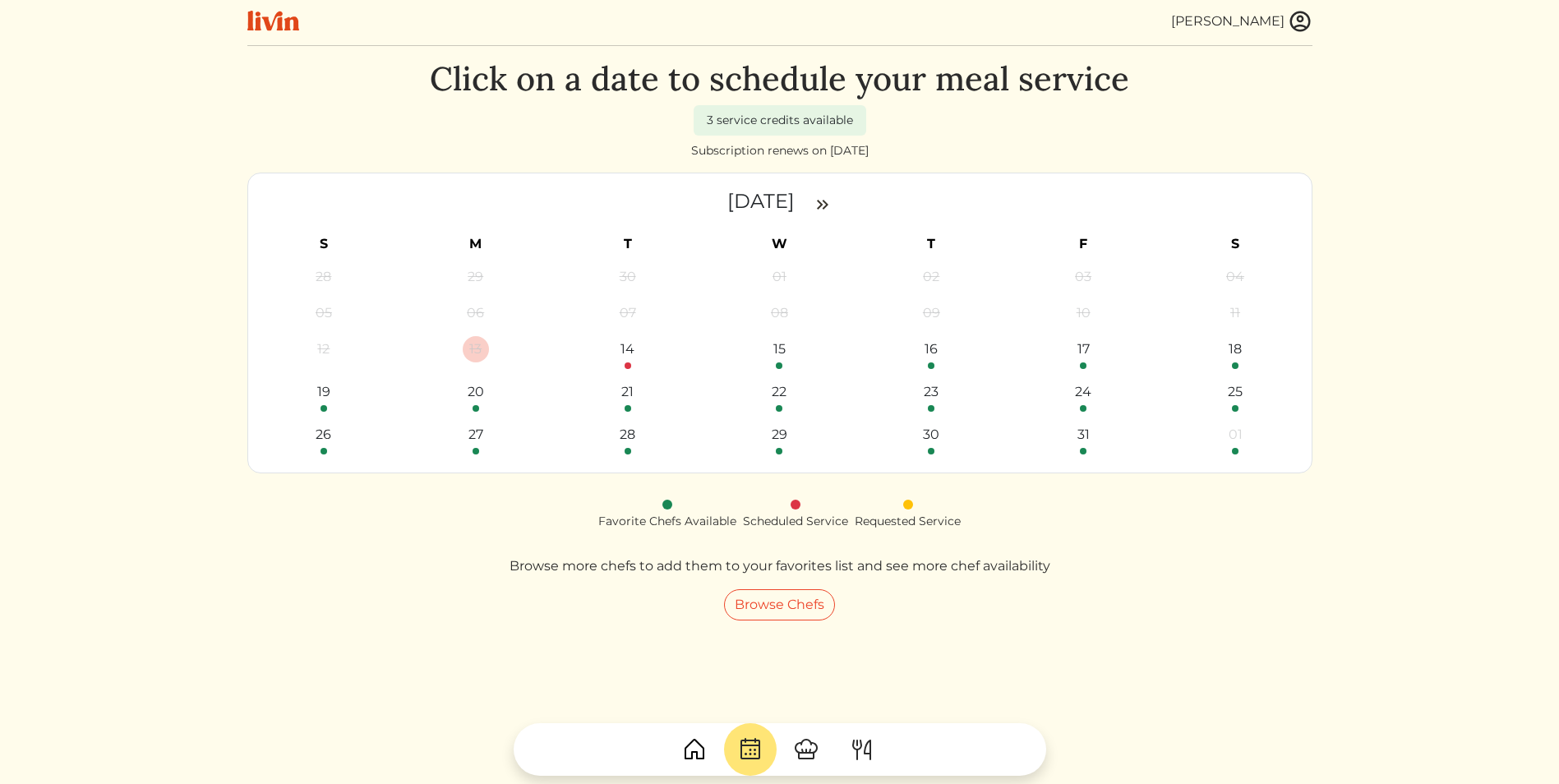
click at [1298, 21] on img at bounding box center [1299, 21] width 25 height 25
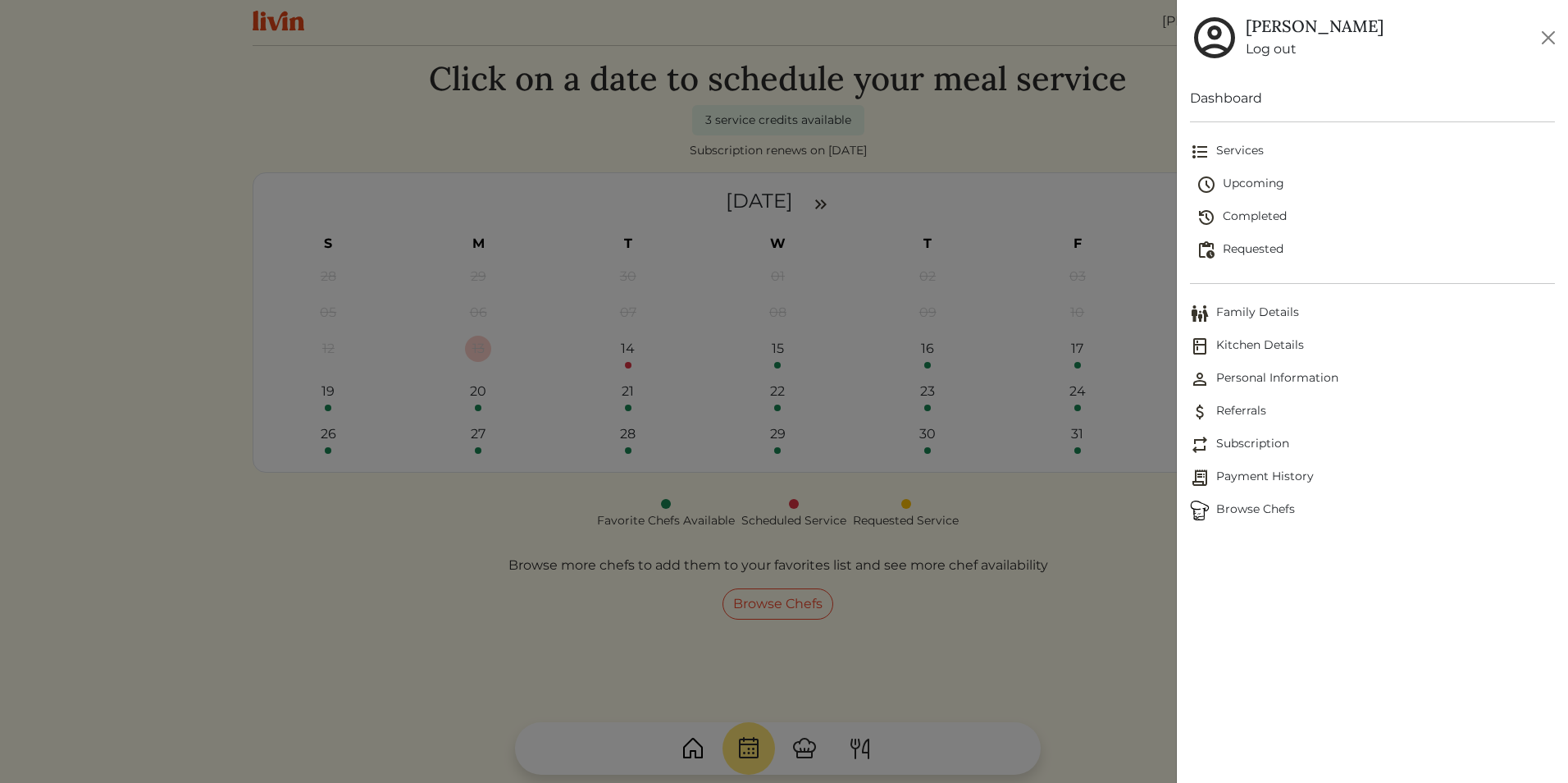
click at [1054, 612] on div at bounding box center [784, 392] width 1568 height 783
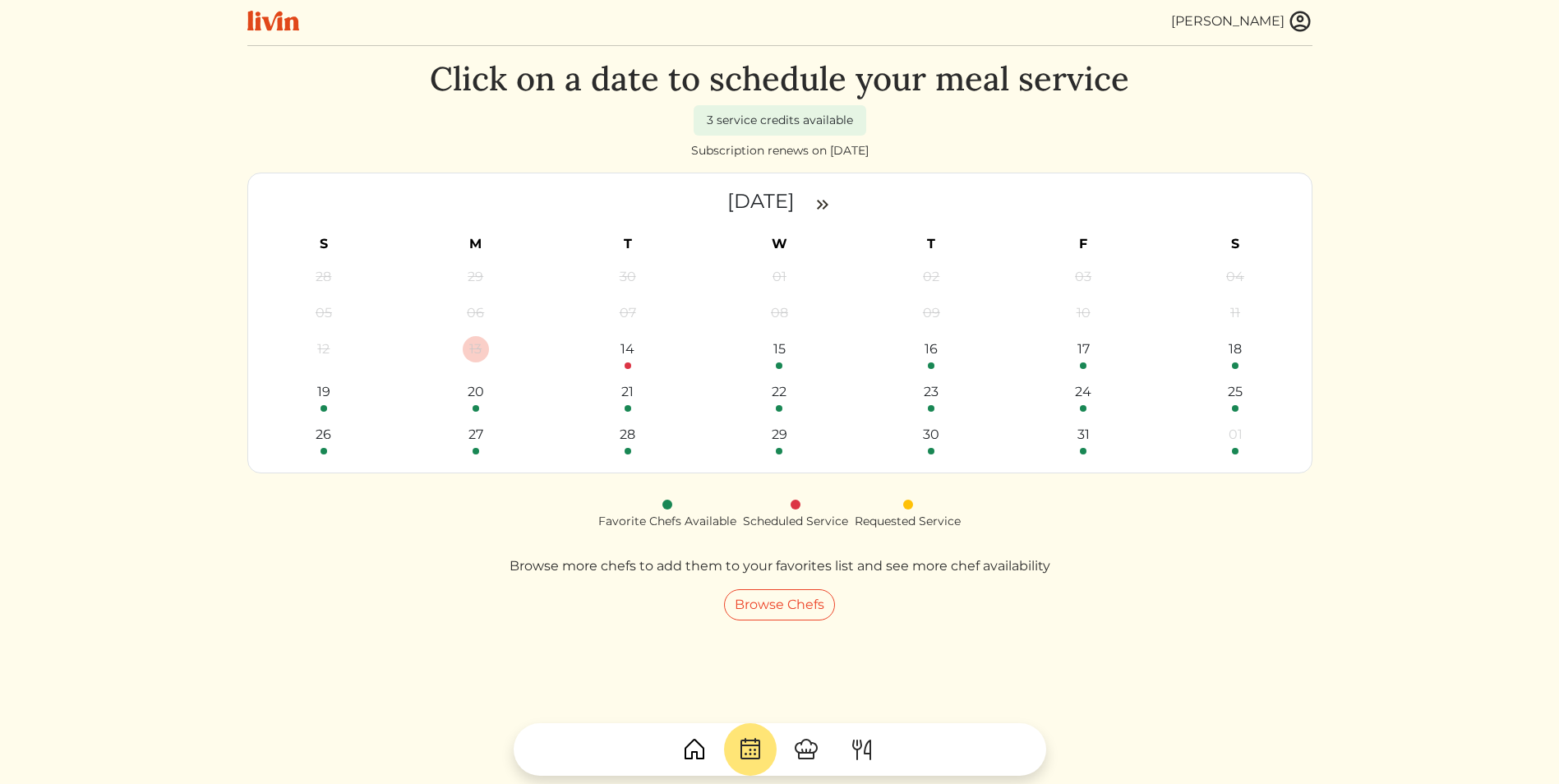
click at [276, 25] on img at bounding box center [273, 21] width 52 height 21
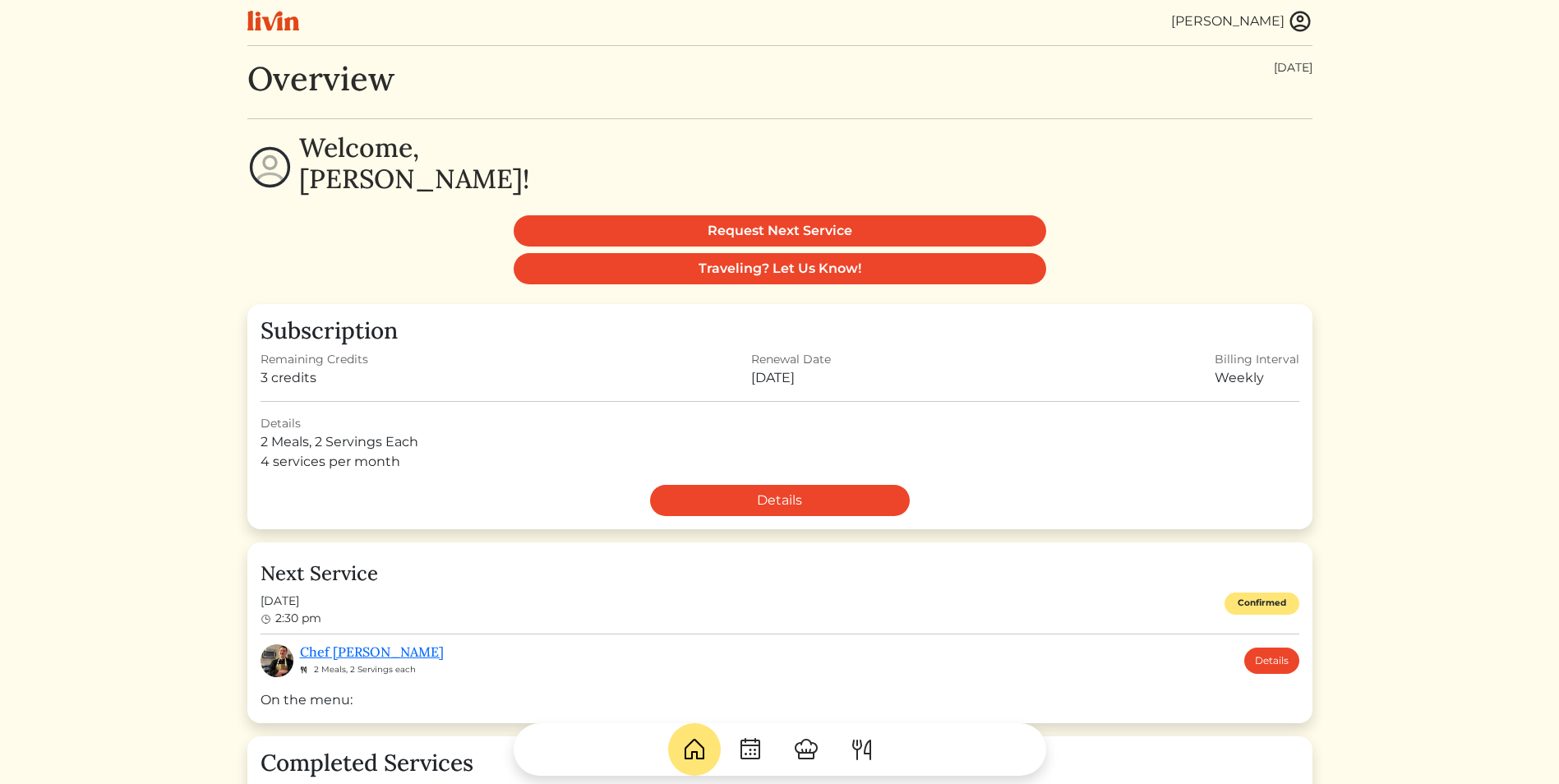
click at [867, 741] on img at bounding box center [862, 749] width 27 height 27
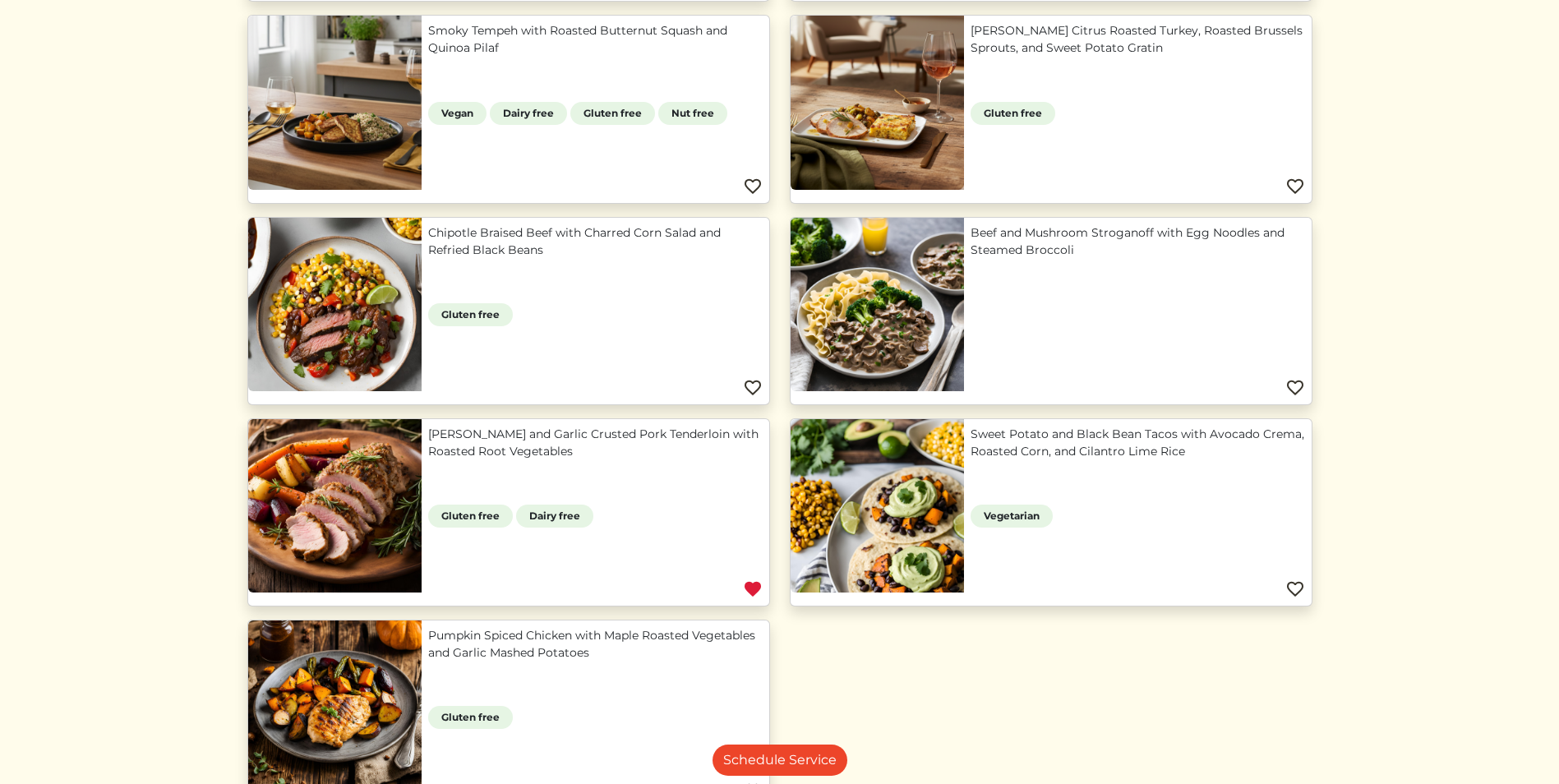
scroll to position [1232, 0]
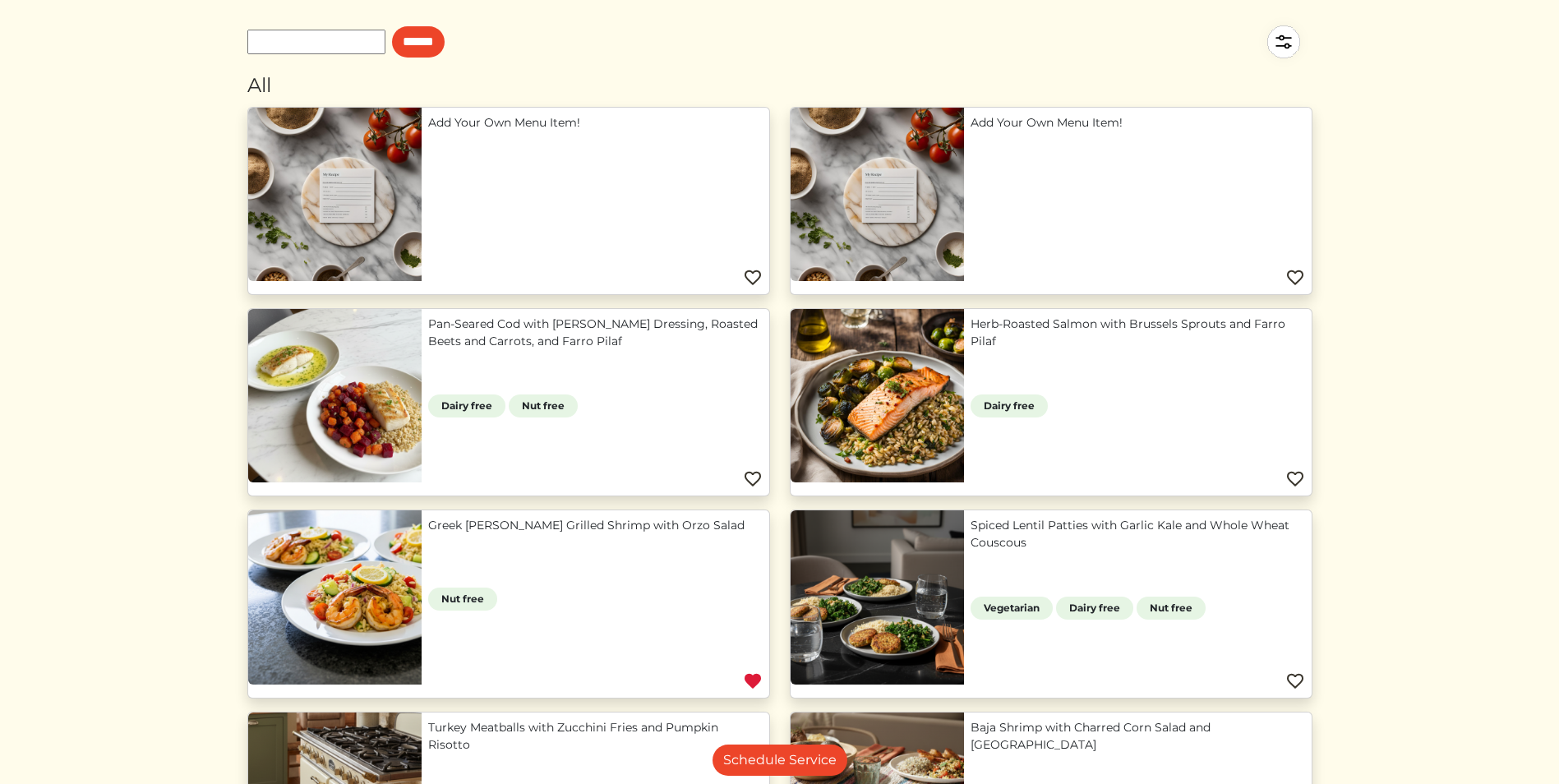
scroll to position [0, 0]
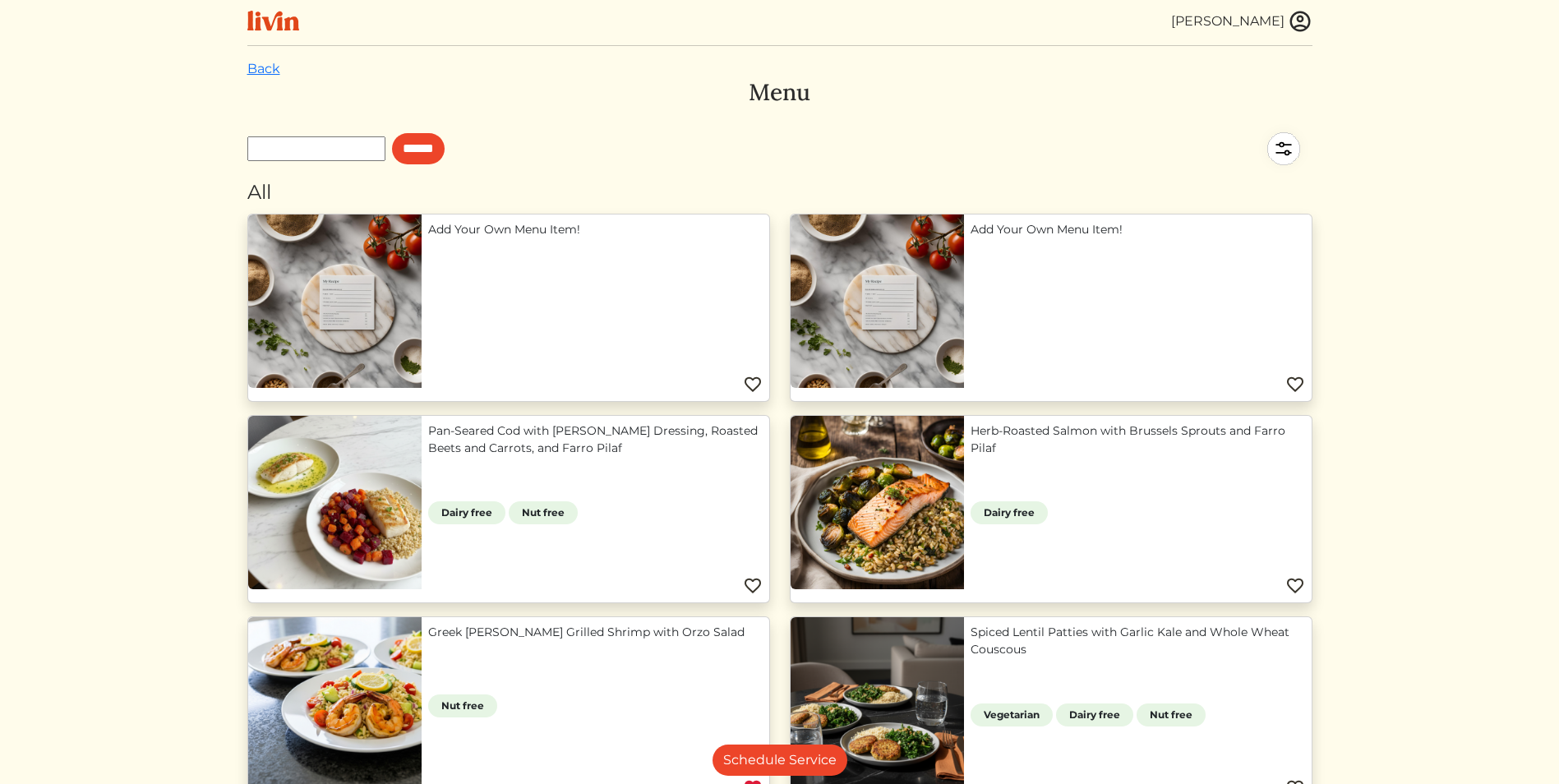
click at [1280, 19] on div "[PERSON_NAME]" at bounding box center [1228, 21] width 114 height 20
click at [1302, 19] on img at bounding box center [1299, 21] width 25 height 25
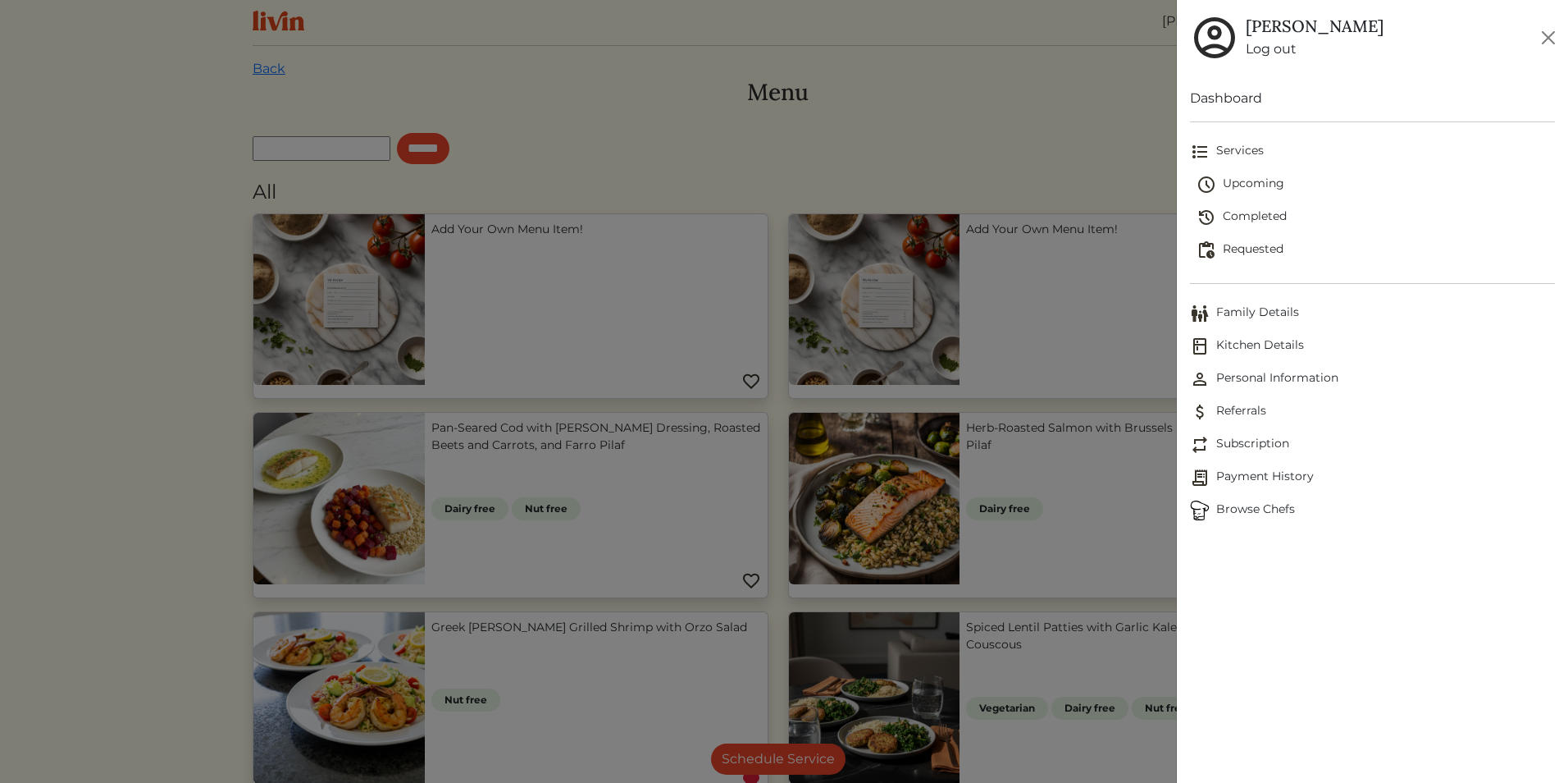
click at [1250, 179] on span "Upcoming" at bounding box center [1376, 185] width 359 height 20
